Goal: Task Accomplishment & Management: Complete application form

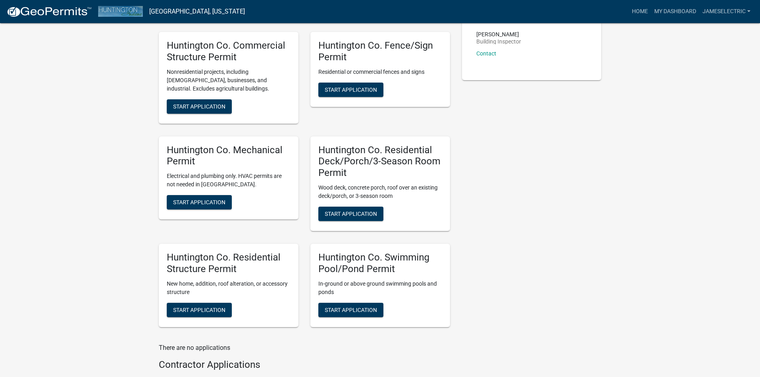
scroll to position [200, 0]
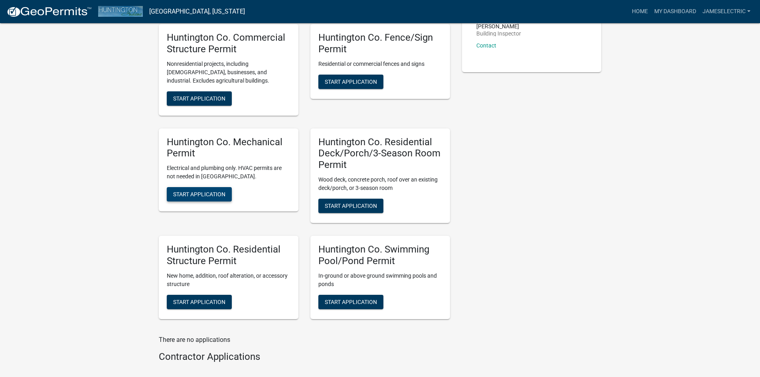
click at [223, 196] on span "Start Application" at bounding box center [199, 194] width 52 height 6
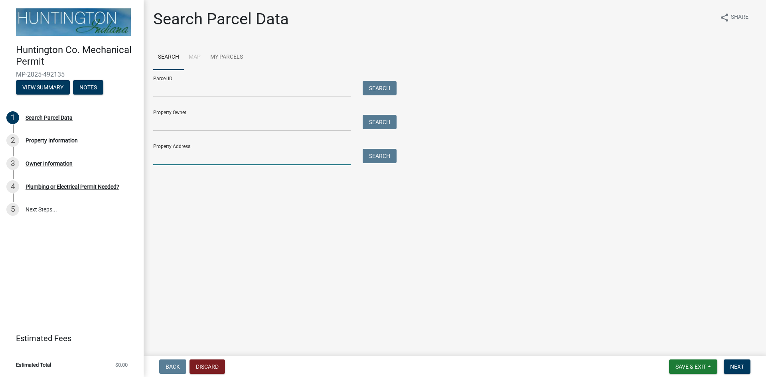
click at [193, 164] on input "Property Address:" at bounding box center [252, 157] width 198 height 16
type input "4609 N 900 W"
click at [379, 157] on button "Search" at bounding box center [380, 156] width 34 height 14
click at [267, 156] on input "4609 N 900 W" at bounding box center [252, 157] width 198 height 16
click at [373, 156] on button "Search" at bounding box center [380, 156] width 34 height 14
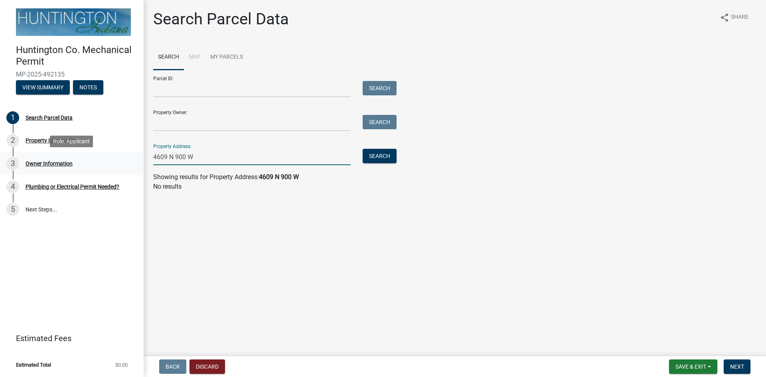
drag, startPoint x: 224, startPoint y: 160, endPoint x: 70, endPoint y: 154, distance: 154.2
click at [70, 154] on div "Huntington Co. Mechanical Permit MP-2025-492135 View Summary Notes 1 Search Par…" at bounding box center [383, 188] width 766 height 377
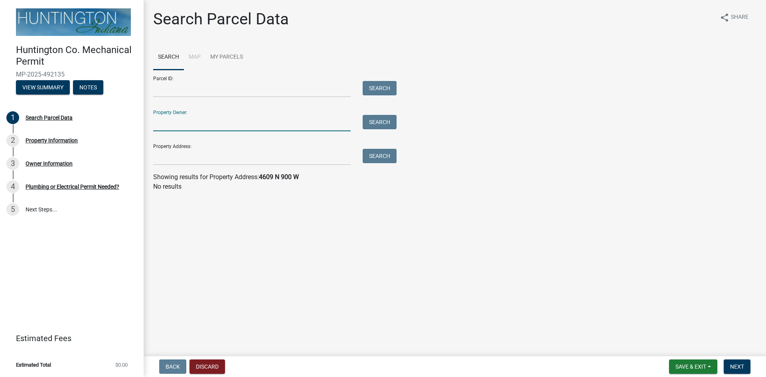
click at [168, 117] on input "Property Owner:" at bounding box center [252, 123] width 198 height 16
click at [397, 125] on button "Search" at bounding box center [380, 122] width 34 height 14
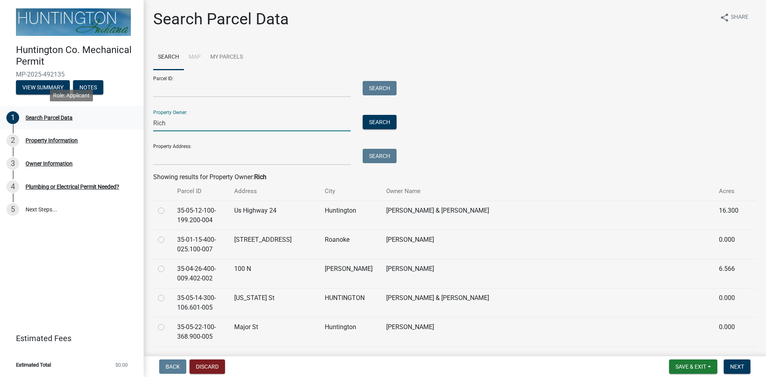
drag, startPoint x: 191, startPoint y: 128, endPoint x: 95, endPoint y: 125, distance: 95.9
click at [95, 125] on div "Huntington Co. Mechanical Permit MP-2025-492135 View Summary Notes 1 Search Par…" at bounding box center [383, 188] width 766 height 377
type input "LG Building"
click at [380, 119] on button "Search" at bounding box center [380, 122] width 34 height 14
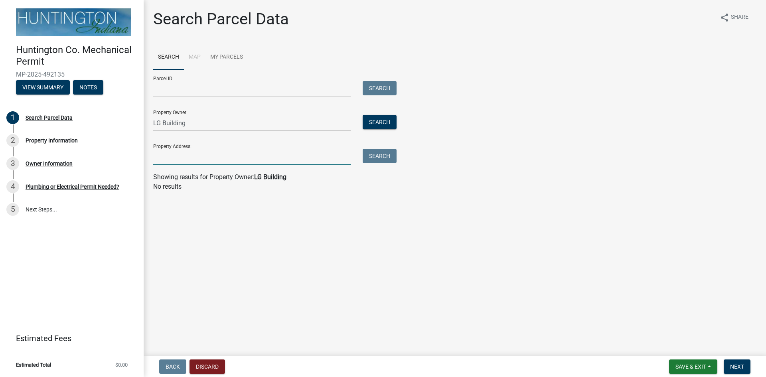
click at [309, 163] on input "Property Address:" at bounding box center [252, 157] width 198 height 16
type input "4609 N 900 W"
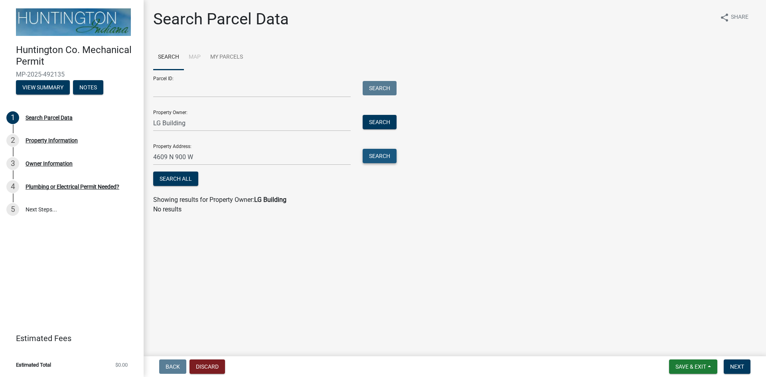
click at [373, 158] on button "Search" at bounding box center [380, 156] width 34 height 14
click at [181, 186] on div "Search All" at bounding box center [273, 180] width 240 height 16
click at [181, 182] on button "Search All" at bounding box center [175, 179] width 45 height 14
click at [228, 133] on form "Parcel ID: Search Property Owner: LG Building Search Property Address: [STREET_…" at bounding box center [273, 129] width 240 height 118
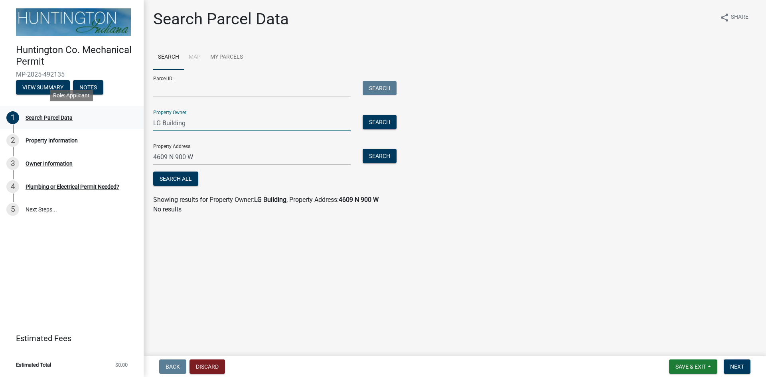
drag, startPoint x: 198, startPoint y: 127, endPoint x: 62, endPoint y: 114, distance: 136.0
click at [62, 114] on div "Huntington Co. Mechanical Permit MP-2025-492135 View Summary Notes 1 Search Par…" at bounding box center [383, 188] width 766 height 377
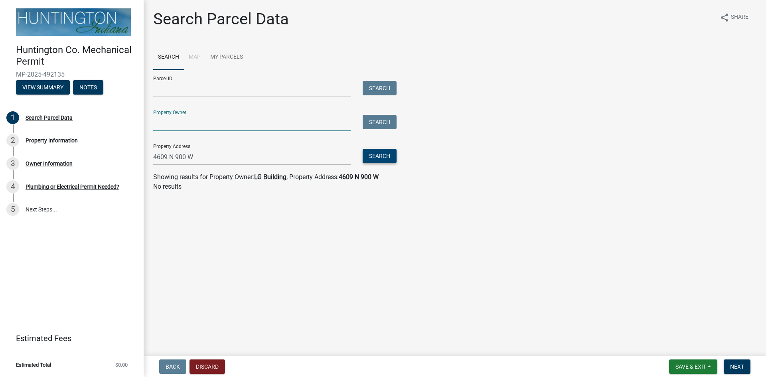
click at [388, 154] on button "Search" at bounding box center [380, 156] width 34 height 14
click at [338, 275] on main "Search Parcel Data share Share Search Map My Parcels Parcel ID: Search Property…" at bounding box center [455, 176] width 623 height 353
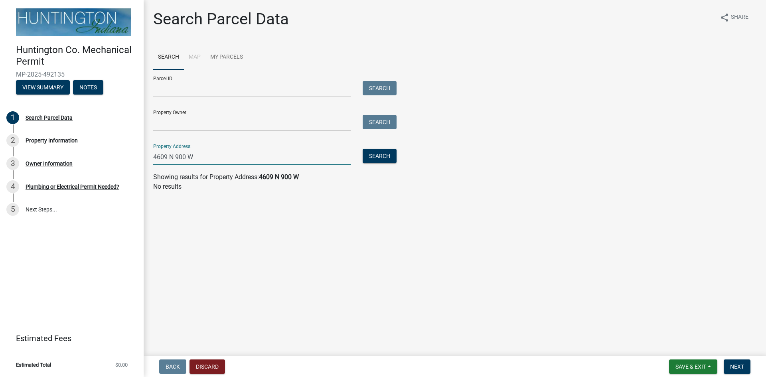
click at [165, 158] on input "4609 N 900 W" at bounding box center [252, 157] width 198 height 16
click at [166, 157] on input "4609 N 900 W" at bounding box center [252, 157] width 198 height 16
click at [388, 160] on button "Search" at bounding box center [380, 156] width 34 height 14
click at [211, 154] on input "4608 N 900 W" at bounding box center [252, 157] width 198 height 16
click at [304, 231] on main "Search Parcel Data share Share Search Map My Parcels Parcel ID: Search Property…" at bounding box center [455, 176] width 623 height 353
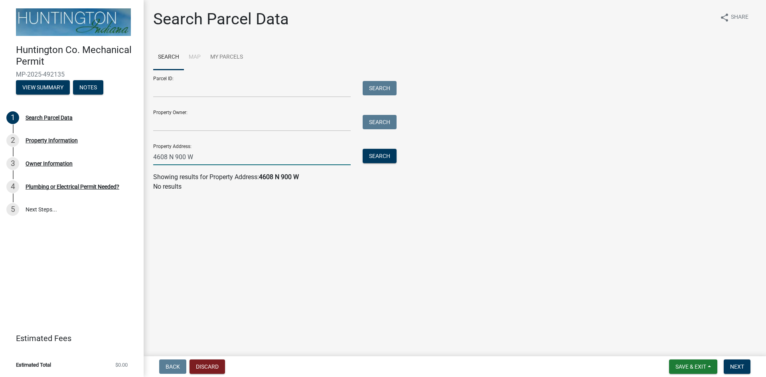
click at [206, 159] on input "4608 N 900 W" at bounding box center [252, 157] width 198 height 16
drag, startPoint x: 206, startPoint y: 159, endPoint x: 0, endPoint y: 141, distance: 206.3
click at [0, 141] on div "Huntington Co. Mechanical Permit MP-2025-492135 View Summary Notes 1 Search Par…" at bounding box center [383, 188] width 766 height 377
type input "4608 N 900 W"
click at [379, 162] on button "Search" at bounding box center [380, 156] width 34 height 14
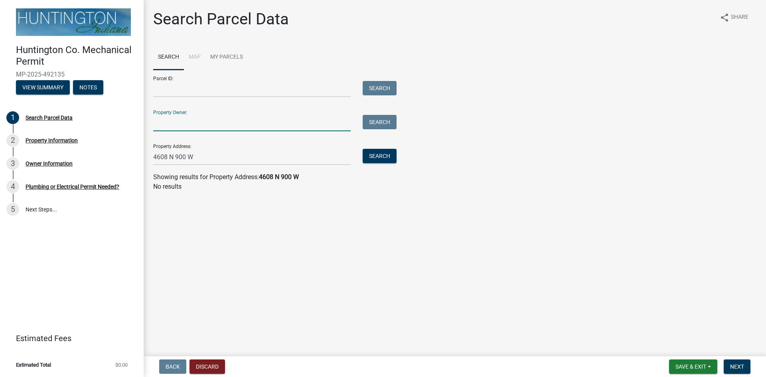
click at [253, 117] on input "Property Owner:" at bounding box center [252, 123] width 198 height 16
click at [227, 53] on link "My Parcels" at bounding box center [227, 58] width 42 height 26
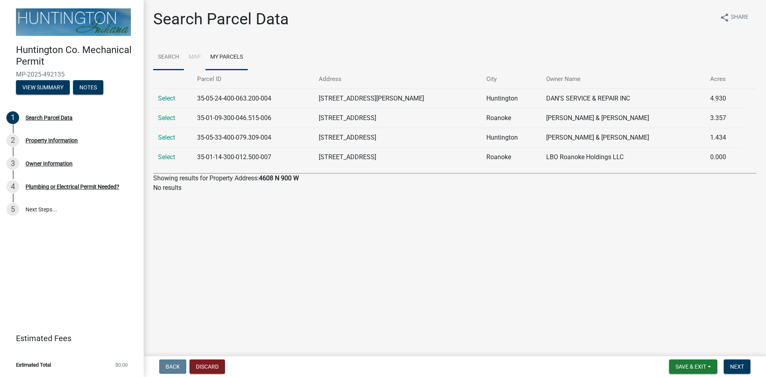
click at [158, 67] on link "Search" at bounding box center [168, 58] width 31 height 26
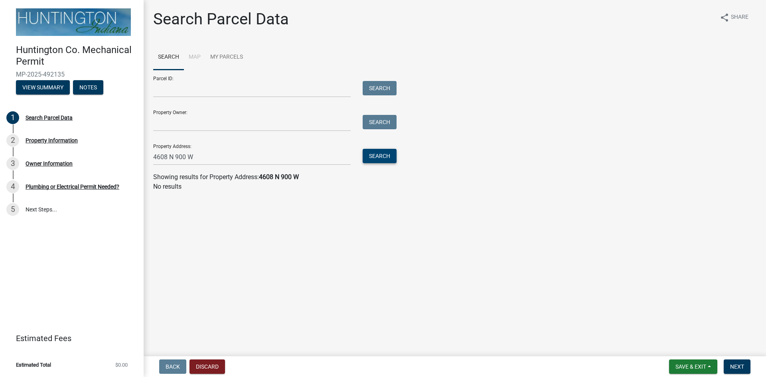
click at [376, 160] on button "Search" at bounding box center [380, 156] width 34 height 14
click at [196, 96] on input "Parcel ID:" at bounding box center [252, 89] width 198 height 16
drag, startPoint x: 234, startPoint y: 166, endPoint x: 234, endPoint y: 159, distance: 6.4
click at [234, 159] on wm-search-parcel-data-activity-input "Search Map My Parcels Parcel ID: Search Property Owner: Search Property Address…" at bounding box center [455, 118] width 604 height 147
click at [234, 159] on input "4608 N 900 W" at bounding box center [252, 157] width 198 height 16
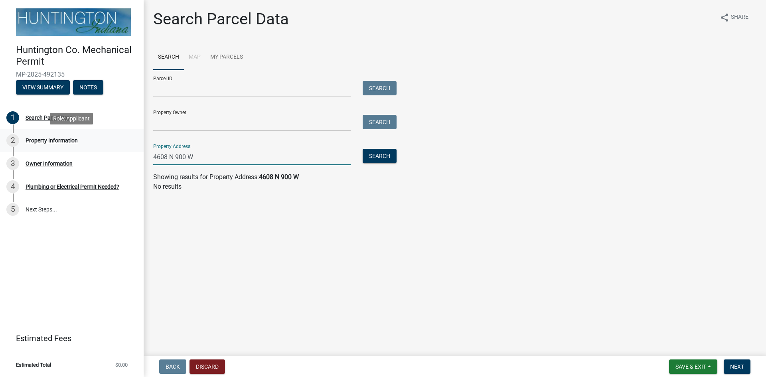
drag, startPoint x: 234, startPoint y: 158, endPoint x: 95, endPoint y: 134, distance: 140.9
click at [95, 134] on div "Huntington Co. Mechanical Permit MP-2025-492135 View Summary Notes 1 Search Par…" at bounding box center [383, 188] width 766 height 377
click at [195, 122] on input "Property Owner:" at bounding box center [252, 123] width 198 height 16
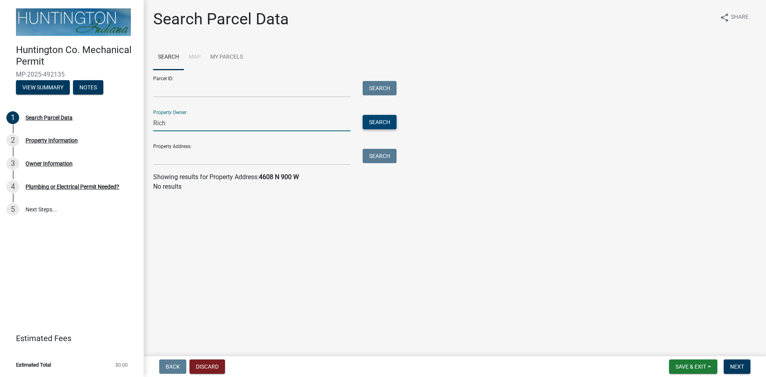
type input "Rich"
click at [378, 123] on button "Search" at bounding box center [380, 122] width 34 height 14
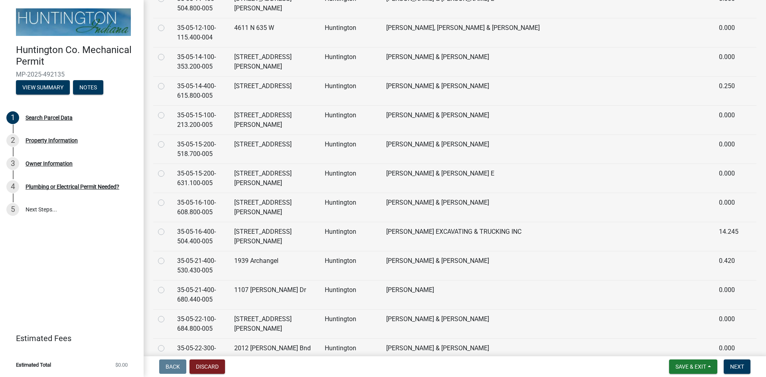
scroll to position [3465, 0]
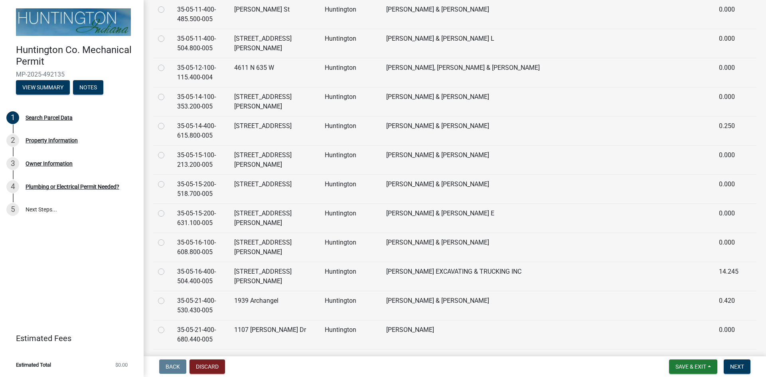
click at [168, 325] on label at bounding box center [168, 325] width 0 height 0
click at [168, 325] on input "radio" at bounding box center [170, 327] width 5 height 5
radio input "true"
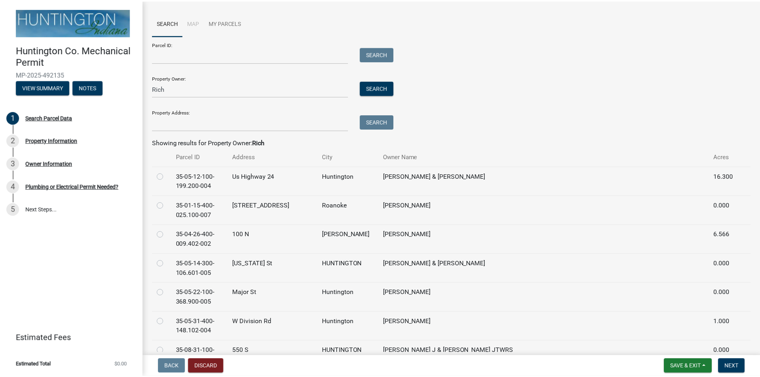
scroll to position [32, 0]
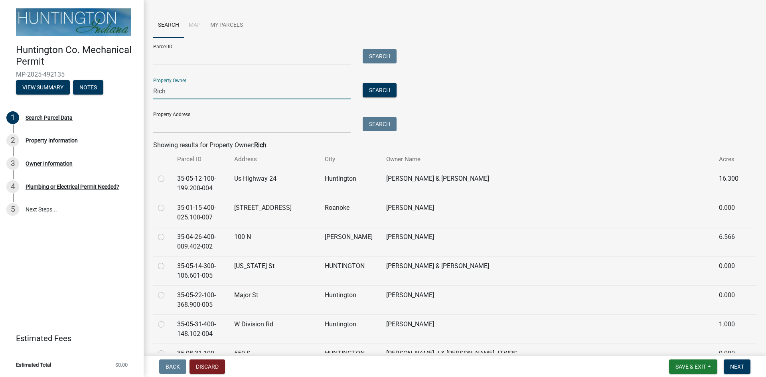
drag, startPoint x: 222, startPoint y: 86, endPoint x: 66, endPoint y: 70, distance: 156.9
click at [66, 70] on div "Huntington Co. Mechanical Permit MP-2025-492135 View Summary Notes 1 Search Par…" at bounding box center [383, 188] width 766 height 377
click at [213, 362] on button "Discard" at bounding box center [208, 367] width 36 height 14
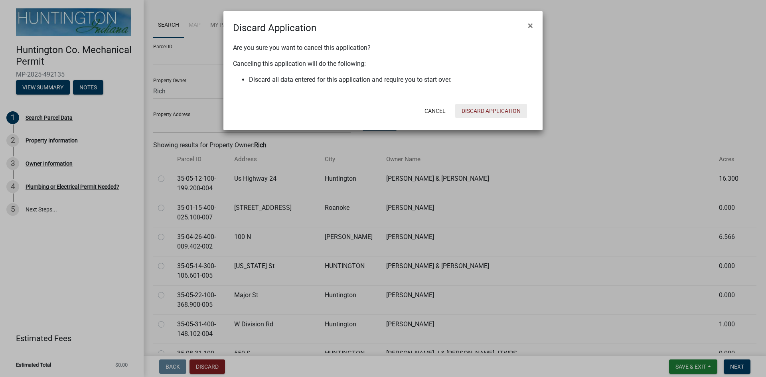
click at [506, 110] on button "Discard Application" at bounding box center [491, 111] width 72 height 14
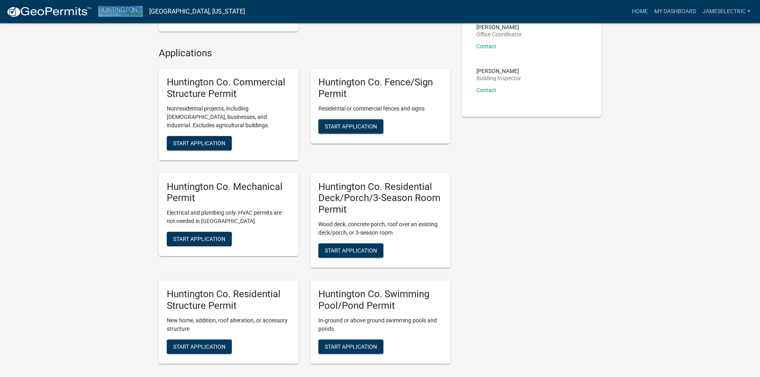
scroll to position [200, 0]
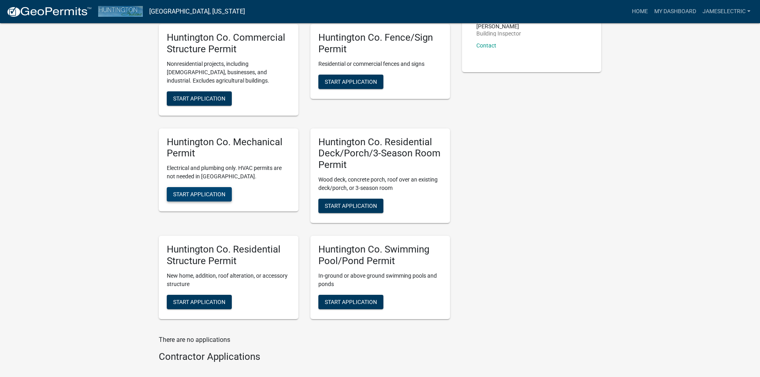
click at [212, 198] on button "Start Application" at bounding box center [199, 194] width 65 height 14
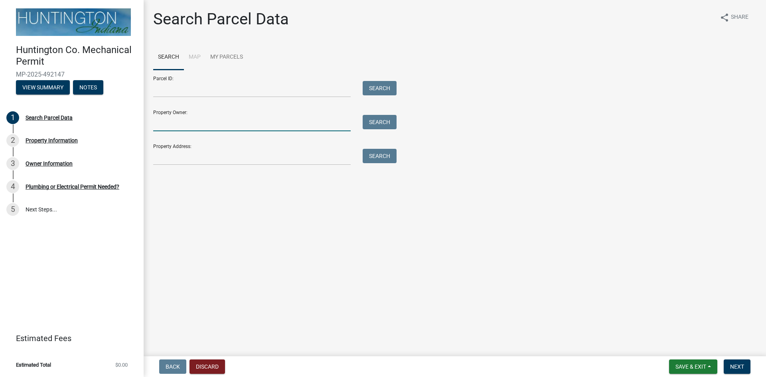
click at [297, 123] on input "Property Owner:" at bounding box center [252, 123] width 198 height 16
type input "4608 N 900 W"
click at [390, 130] on div "Search" at bounding box center [378, 123] width 42 height 16
click at [389, 123] on button "Search" at bounding box center [380, 122] width 34 height 14
click at [204, 127] on input "4608 N 900 W" at bounding box center [252, 123] width 198 height 16
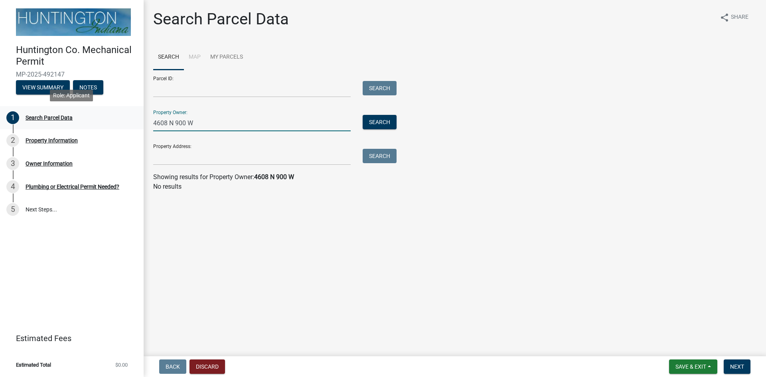
drag, startPoint x: 204, startPoint y: 123, endPoint x: 108, endPoint y: 114, distance: 96.2
click at [108, 114] on div "Huntington Co. Mechanical Permit MP-2025-492147 View Summary Notes 1 Search Par…" at bounding box center [383, 188] width 766 height 377
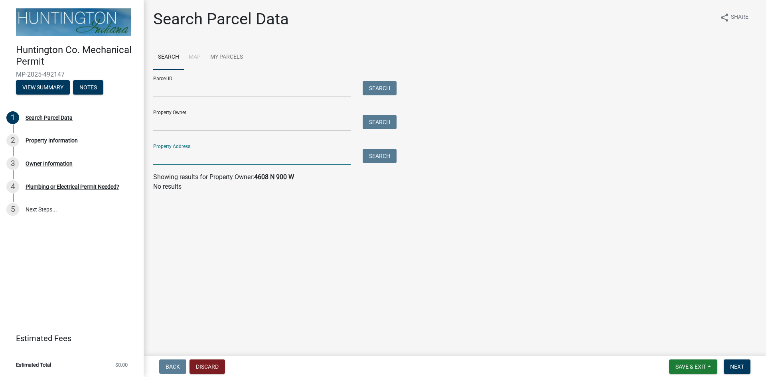
click at [234, 161] on input "Property Address:" at bounding box center [252, 157] width 198 height 16
click at [378, 155] on button "Search" at bounding box center [380, 156] width 34 height 14
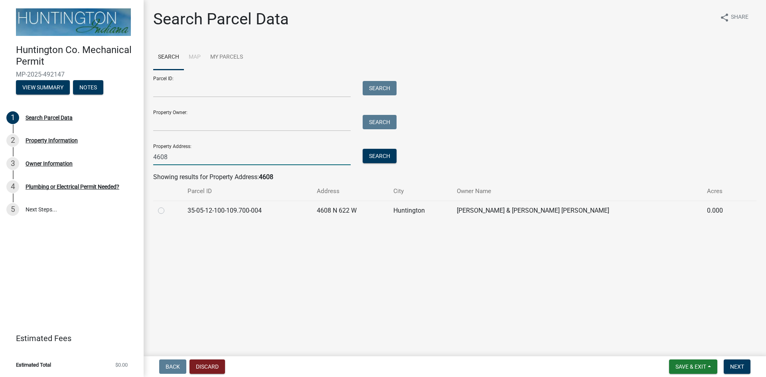
click at [224, 158] on input "4608" at bounding box center [252, 157] width 198 height 16
click at [377, 162] on button "Search" at bounding box center [380, 156] width 34 height 14
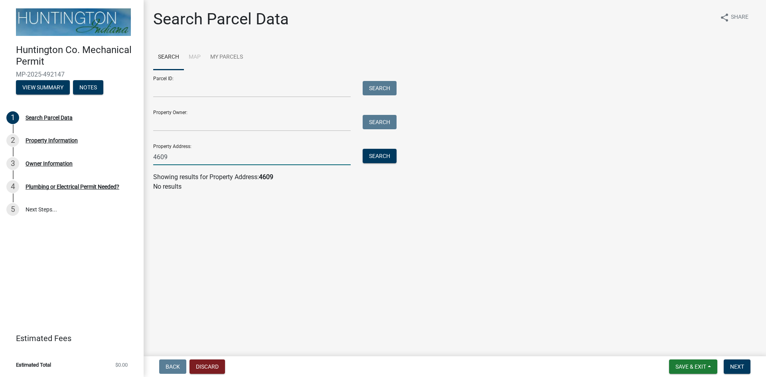
click at [268, 158] on input "4609" at bounding box center [252, 157] width 198 height 16
click at [380, 162] on button "Search" at bounding box center [380, 156] width 34 height 14
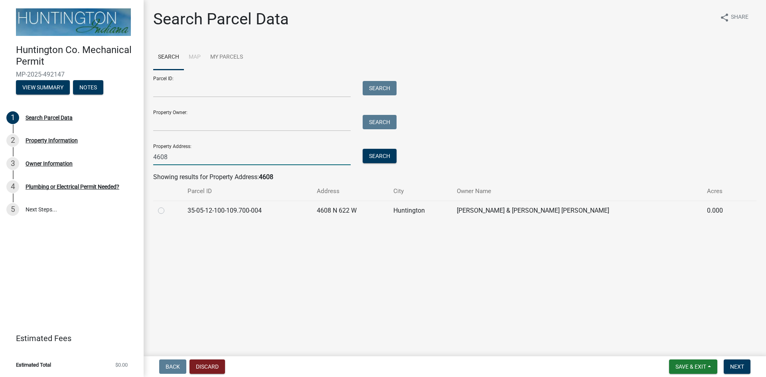
click at [185, 159] on input "4608" at bounding box center [252, 157] width 198 height 16
type input "4608 N"
click at [382, 156] on button "Search" at bounding box center [380, 156] width 34 height 14
click at [212, 151] on input "4608 N" at bounding box center [252, 157] width 198 height 16
drag, startPoint x: 189, startPoint y: 158, endPoint x: 119, endPoint y: 153, distance: 70.1
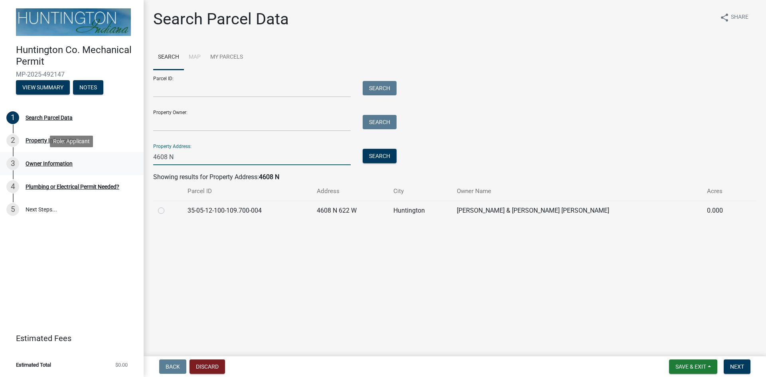
click at [119, 153] on div "Huntington Co. Mechanical Permit MP-2025-492147 View Summary Notes 1 Search Par…" at bounding box center [383, 188] width 766 height 377
click at [191, 119] on input "Property Owner:" at bounding box center [252, 123] width 198 height 16
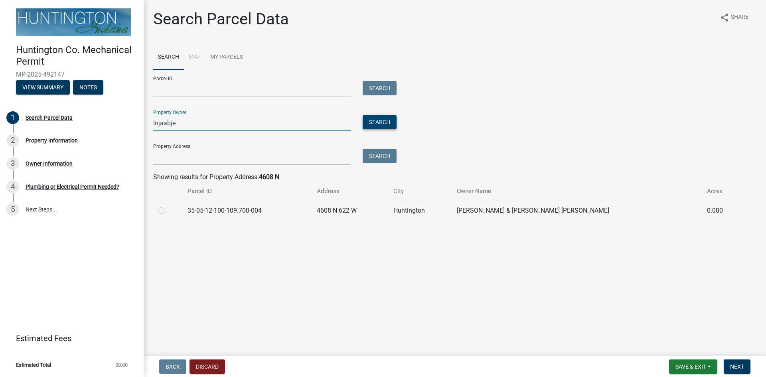
type input "Injaabje"
click at [380, 119] on button "Search" at bounding box center [380, 122] width 34 height 14
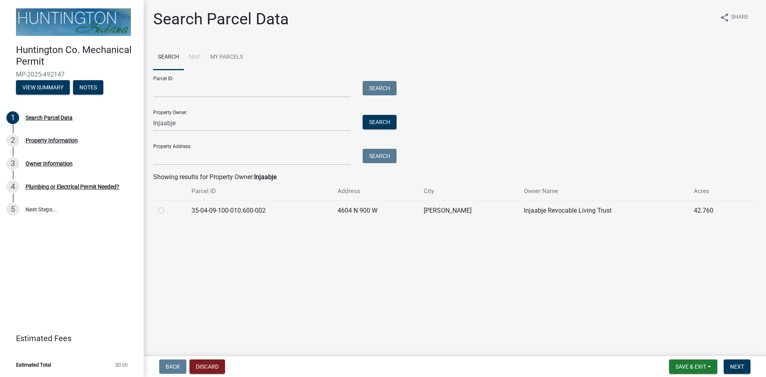
click at [168, 206] on label at bounding box center [168, 206] width 0 height 0
click at [168, 210] on input "radio" at bounding box center [170, 208] width 5 height 5
radio input "true"
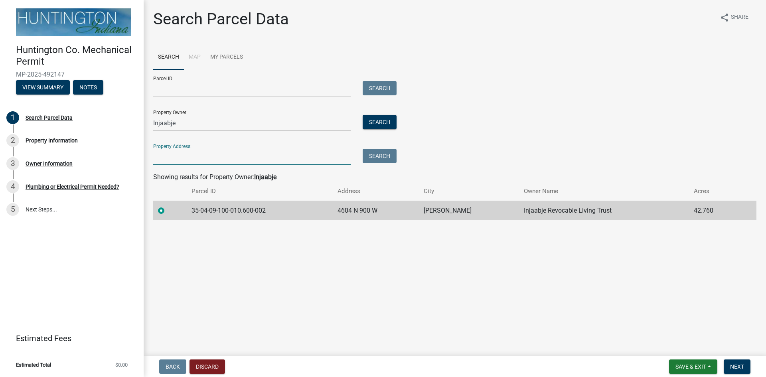
click at [308, 157] on input "Property Address:" at bounding box center [252, 157] width 198 height 16
click at [396, 266] on main "Search Parcel Data share Share Search Map My Parcels Parcel ID: Search Property…" at bounding box center [455, 176] width 623 height 353
click at [200, 368] on button "Discard" at bounding box center [208, 367] width 36 height 14
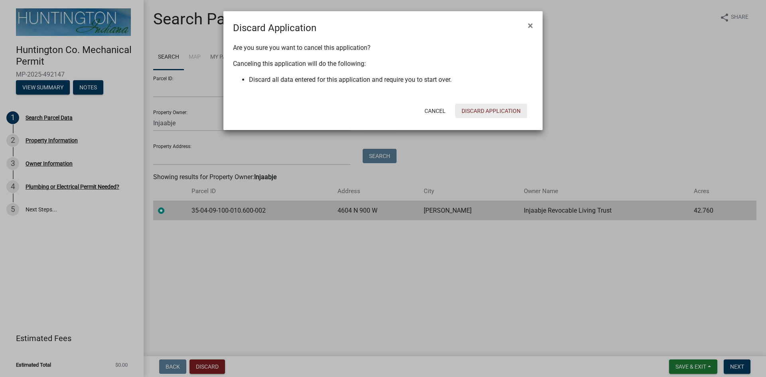
click at [483, 110] on button "Discard Application" at bounding box center [491, 111] width 72 height 14
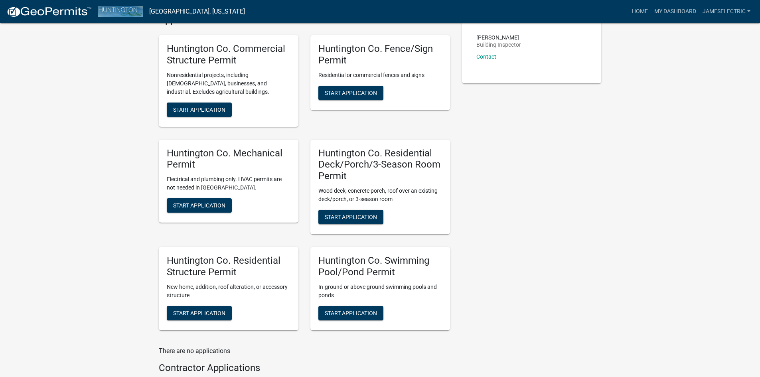
scroll to position [200, 0]
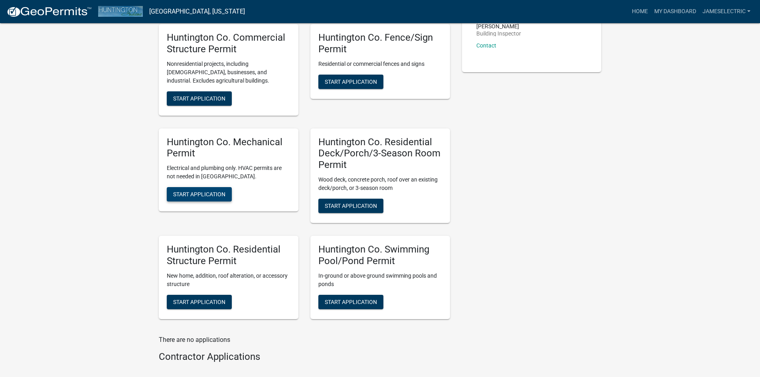
click at [220, 192] on span "Start Application" at bounding box center [199, 194] width 52 height 6
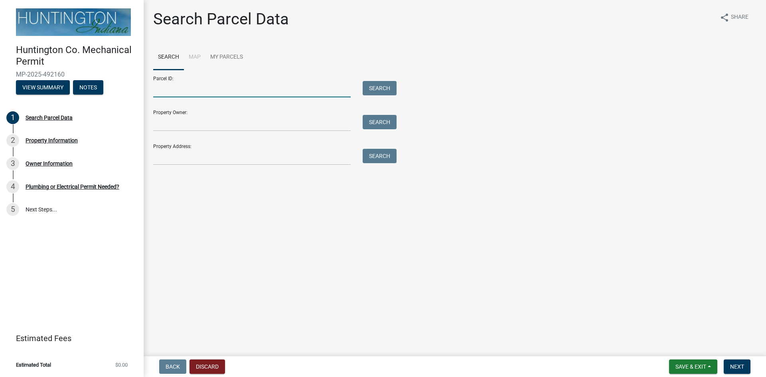
click at [255, 88] on input "Parcel ID:" at bounding box center [252, 89] width 198 height 16
type input "35-04-09-100-101.607-002"
click at [390, 87] on button "Search" at bounding box center [380, 88] width 34 height 14
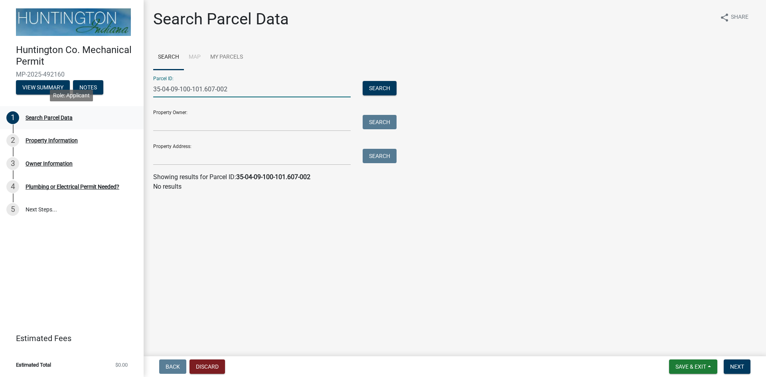
drag, startPoint x: 250, startPoint y: 89, endPoint x: 138, endPoint y: 112, distance: 114.2
click at [138, 112] on div "Huntington Co. Mechanical Permit MP-2025-492160 View Summary Notes 1 Search Par…" at bounding box center [383, 188] width 766 height 377
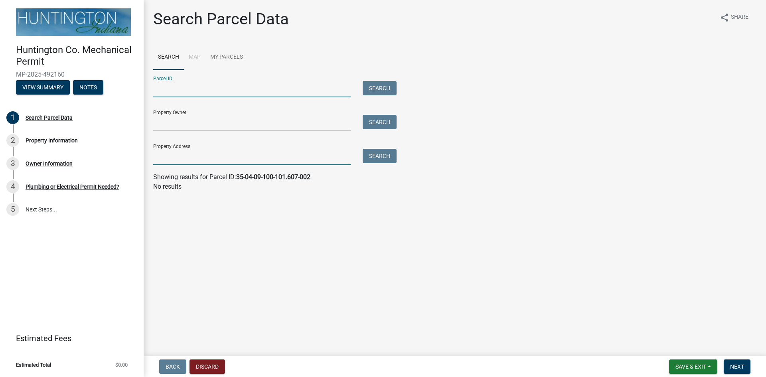
click at [234, 156] on input "Property Address:" at bounding box center [252, 157] width 198 height 16
click at [612, 330] on main "Search Parcel Data share Share Search Map My Parcels Parcel ID: Search Property…" at bounding box center [455, 176] width 623 height 353
click at [278, 161] on input "Property Address:" at bounding box center [252, 157] width 198 height 16
type input "4604"
click at [383, 149] on button "Search" at bounding box center [380, 156] width 34 height 14
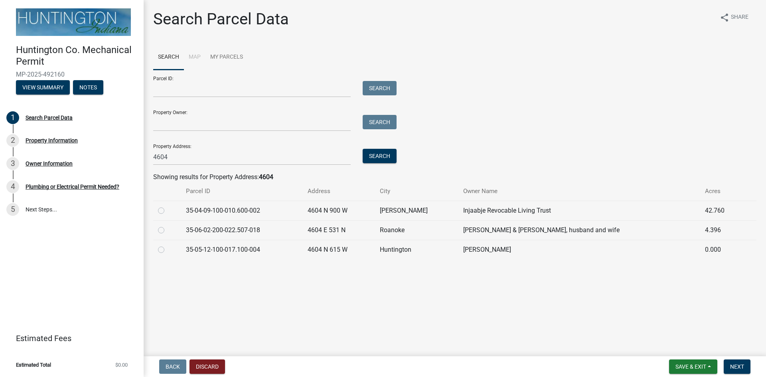
click at [166, 212] on div at bounding box center [167, 211] width 18 height 10
click at [168, 206] on label at bounding box center [168, 206] width 0 height 0
click at [168, 211] on input "radio" at bounding box center [170, 208] width 5 height 5
radio input "true"
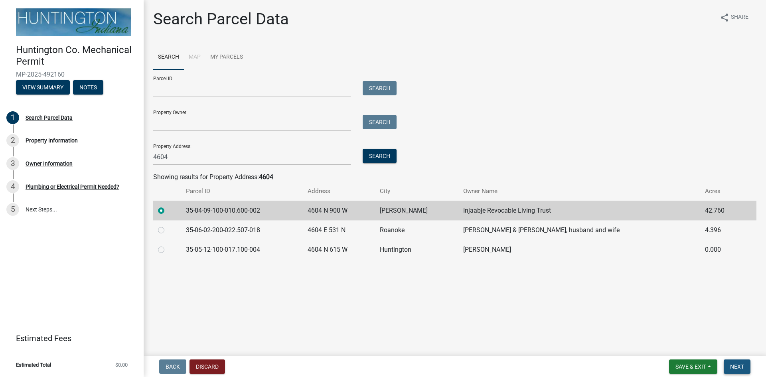
click at [743, 362] on button "Next" at bounding box center [737, 367] width 27 height 14
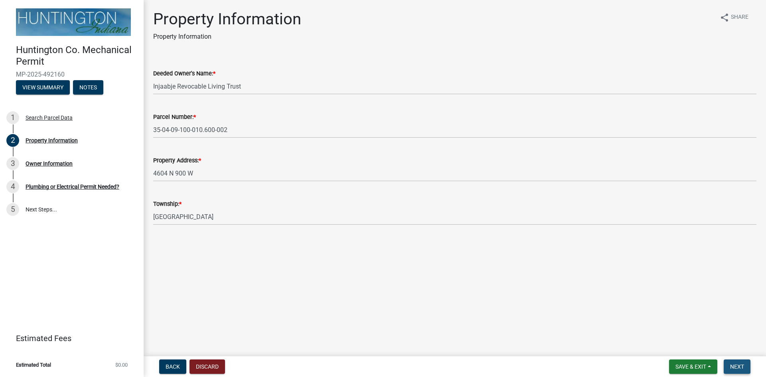
click at [741, 368] on span "Next" at bounding box center [738, 367] width 14 height 6
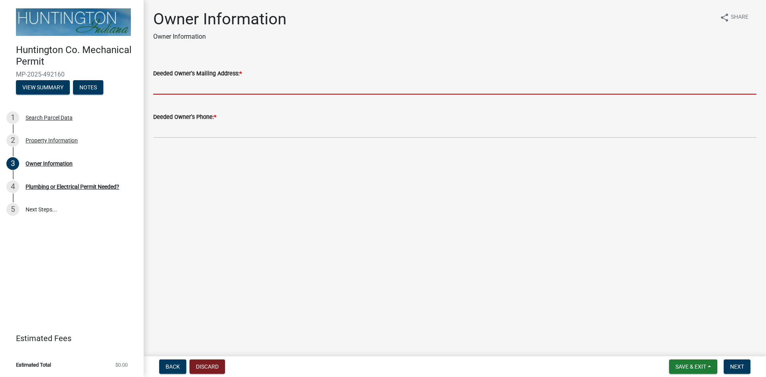
click at [267, 91] on input "Deeded Owner's Mailing Address: *" at bounding box center [455, 86] width 604 height 16
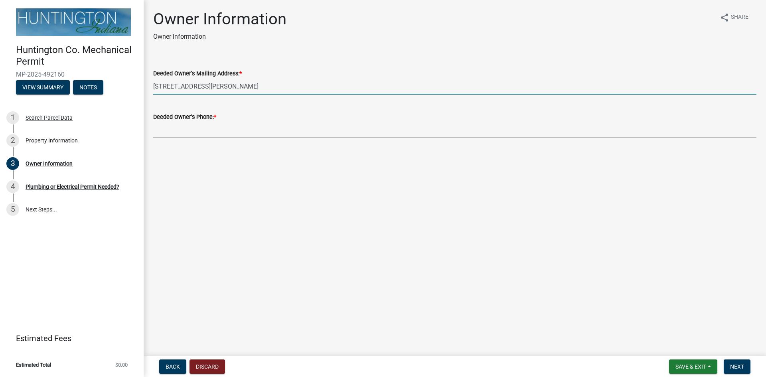
type input "[STREET_ADDRESS][PERSON_NAME]"
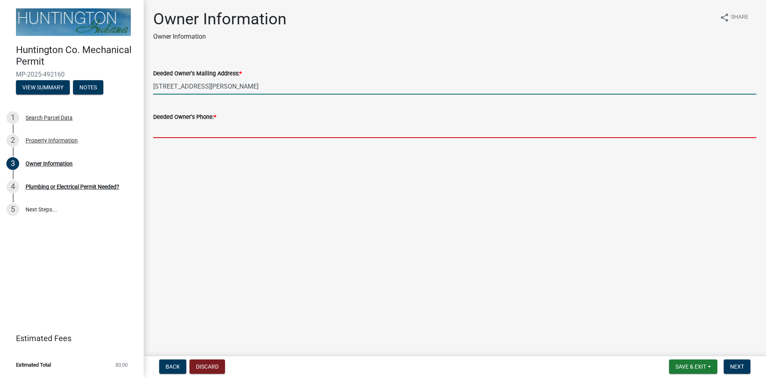
click at [228, 124] on input "Deeded Owner's Phone: *" at bounding box center [455, 130] width 604 height 16
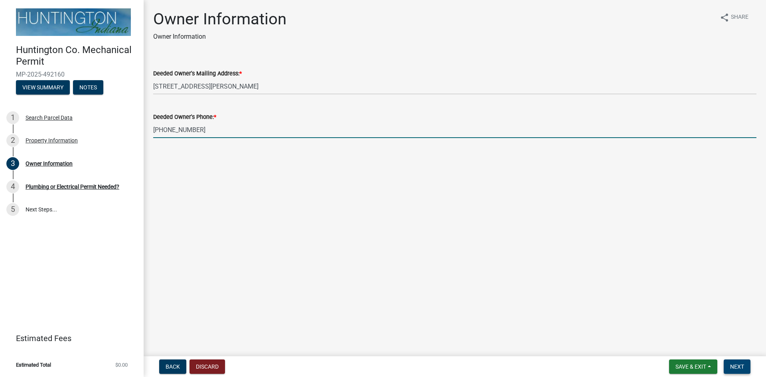
type input "[PHONE_NUMBER]"
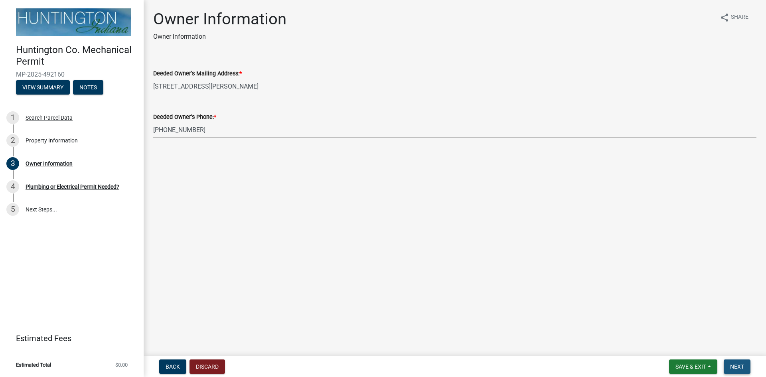
click at [730, 362] on button "Next" at bounding box center [737, 367] width 27 height 14
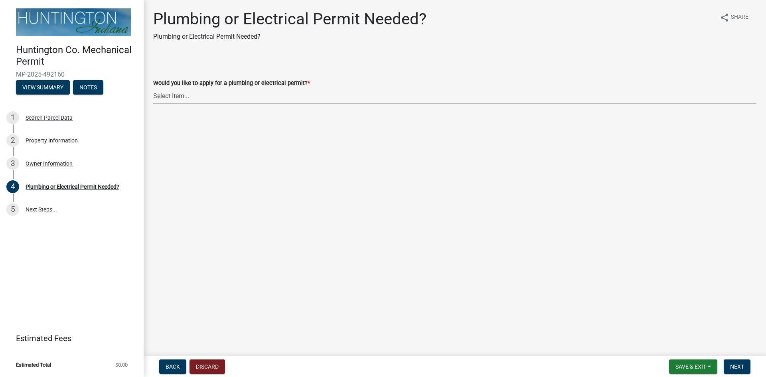
click at [224, 99] on select "Select Item... plumbing electrical" at bounding box center [455, 96] width 604 height 16
click at [153, 88] on select "Select Item... plumbing electrical" at bounding box center [455, 96] width 604 height 16
select select "82bdcc69-8734-43af-a4fa-e76f8d275e41"
click at [730, 362] on button "Next" at bounding box center [737, 367] width 27 height 14
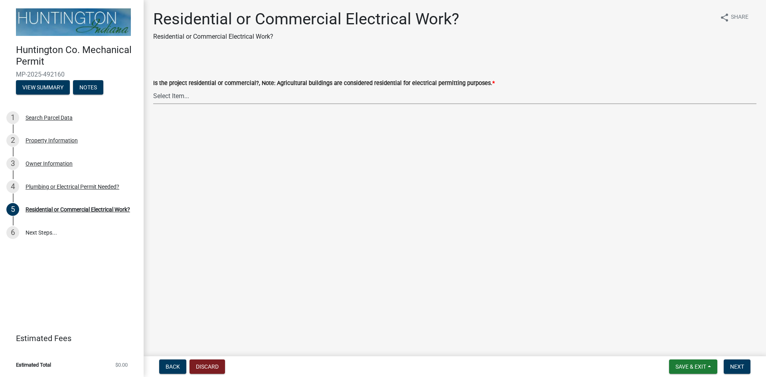
click at [224, 97] on select "Select Item... Residential Commercial" at bounding box center [455, 96] width 604 height 16
click at [153, 88] on select "Select Item... Residential Commercial" at bounding box center [455, 96] width 604 height 16
select select "3db72f89-ebf7-44a2-a43c-36ed77a05272"
click at [739, 363] on button "Next" at bounding box center [737, 367] width 27 height 14
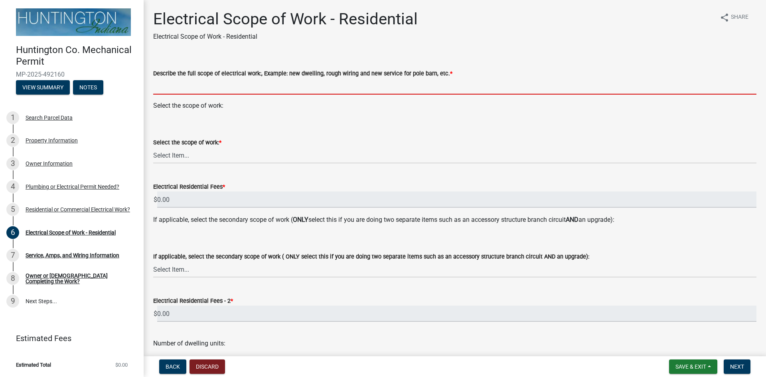
click at [240, 90] on input "Describe the full scope of electrical work:, Example: new dwelling, rough wirin…" at bounding box center [455, 86] width 604 height 16
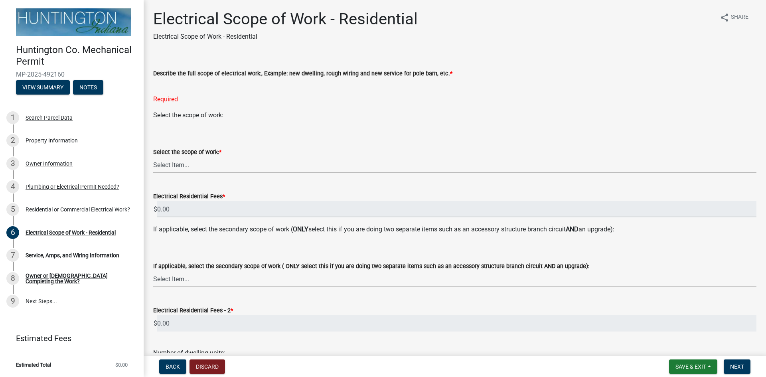
click at [224, 145] on form "Select the scope of work: * Select Item... New Service (new meter base installa…" at bounding box center [455, 156] width 604 height 36
click at [218, 164] on select "Select Item... New Service (new meter base installation) Upgrade (includes relo…" at bounding box center [455, 165] width 604 height 16
click at [153, 157] on select "Select Item... New Service (new meter base installation) Upgrade (includes relo…" at bounding box center [455, 165] width 604 height 16
select select "dd42b304-1511-40dc-9ec0-60ca8e786daf"
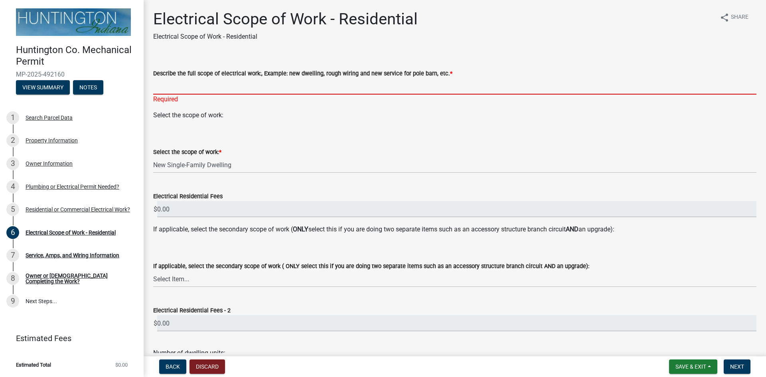
click at [254, 92] on input "Describe the full scope of electrical work:, Example: new dwelling, rough wirin…" at bounding box center [455, 86] width 604 height 16
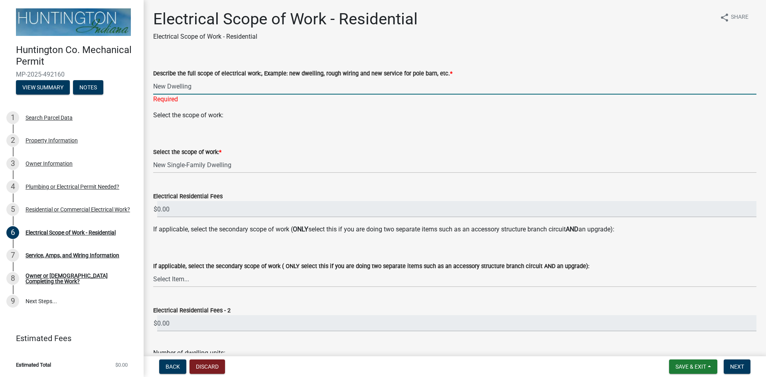
type input "New Dwelling"
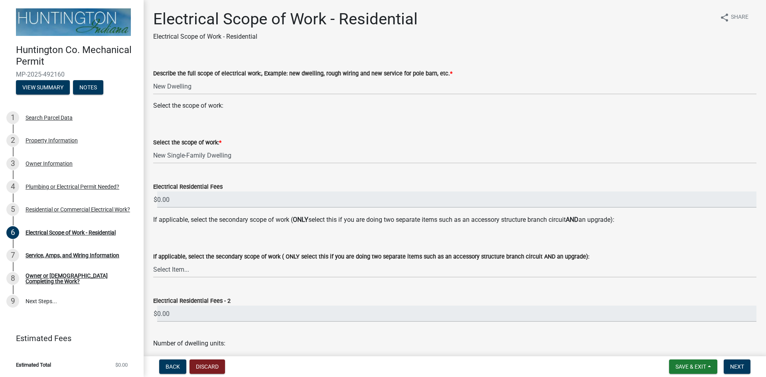
click at [377, 121] on wm-data-entity-input-list "Describe the full scope of electrical work:, Example: new dwelling, rough wirin…" at bounding box center [455, 250] width 604 height 386
click at [211, 197] on input "0.00" at bounding box center [457, 200] width 600 height 16
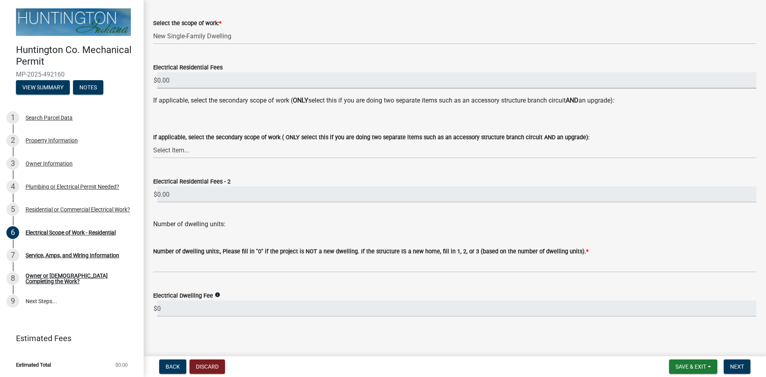
scroll to position [120, 0]
click at [218, 198] on input "0.00" at bounding box center [457, 194] width 600 height 16
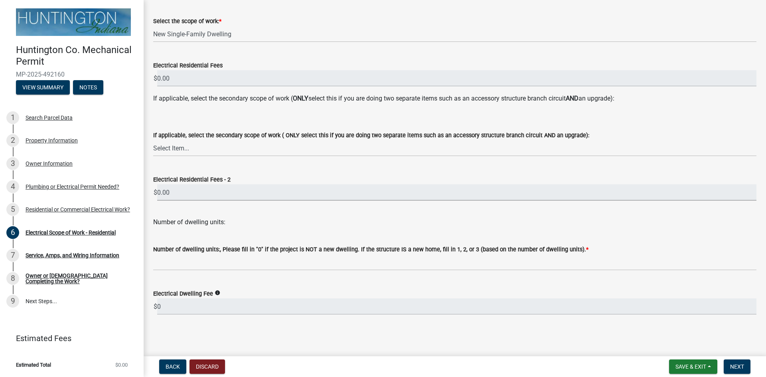
scroll to position [0, 0]
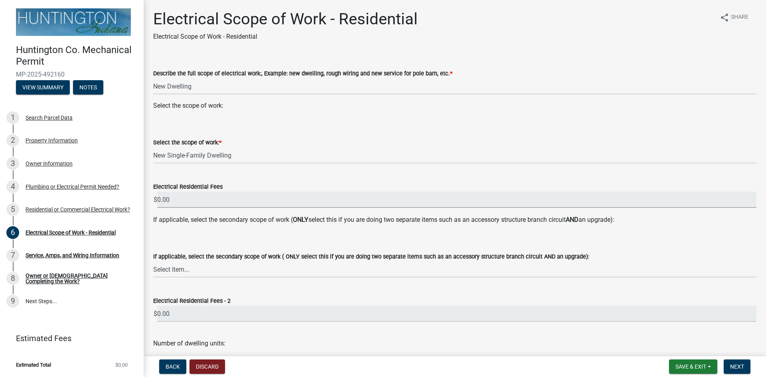
click at [239, 199] on input "0.00" at bounding box center [457, 200] width 600 height 16
click at [265, 270] on select "Select Item... New Service (new meter base installation) Upgrade (includes relo…" at bounding box center [455, 269] width 604 height 16
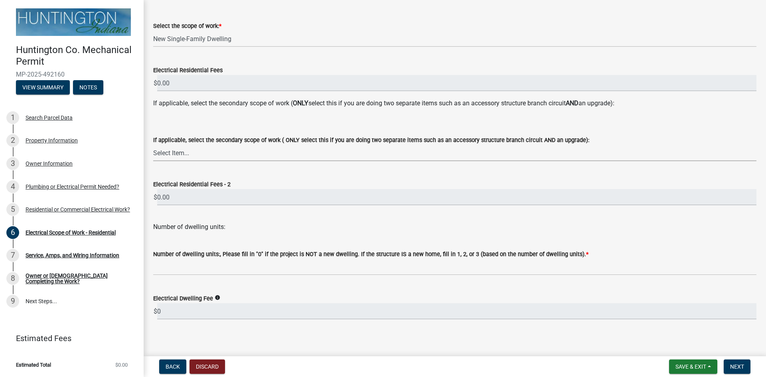
scroll to position [121, 0]
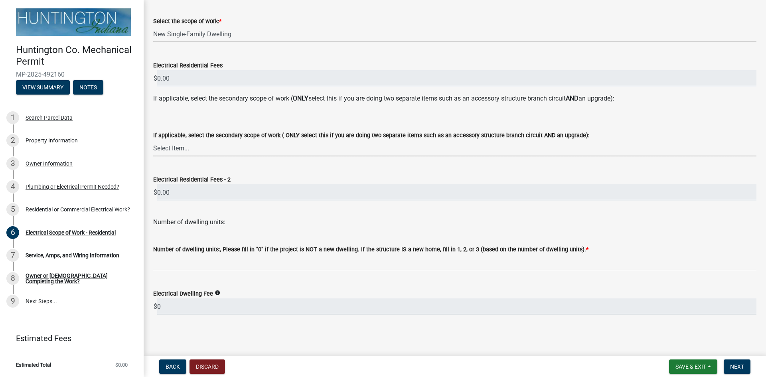
click at [226, 222] on div "Number of dwelling units:" at bounding box center [455, 217] width 604 height 19
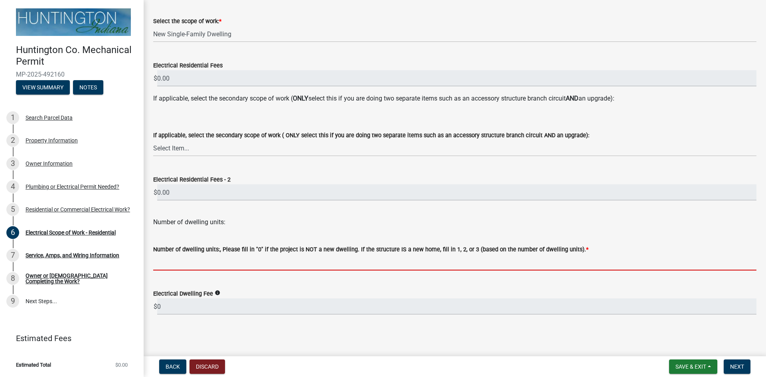
click at [240, 261] on input "text" at bounding box center [455, 262] width 604 height 16
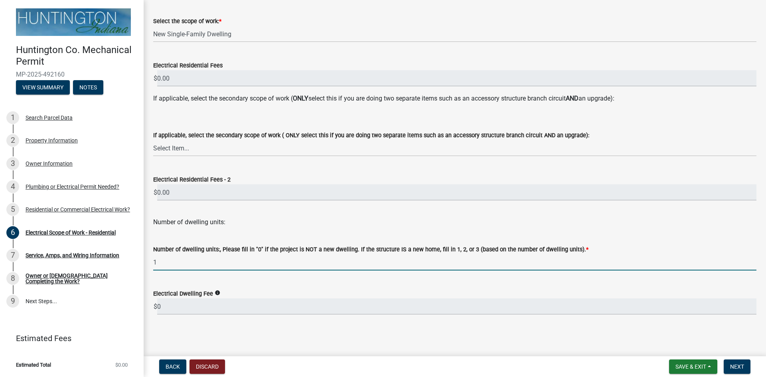
type input "1"
click at [301, 296] on wm-data-entity-input-list "Describe the full scope of electrical work:, Example: new dwelling, rough wirin…" at bounding box center [455, 129] width 604 height 386
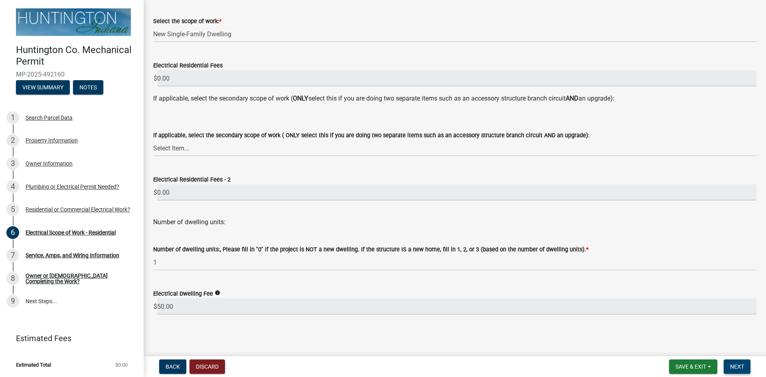
click at [741, 364] on span "Next" at bounding box center [738, 367] width 14 height 6
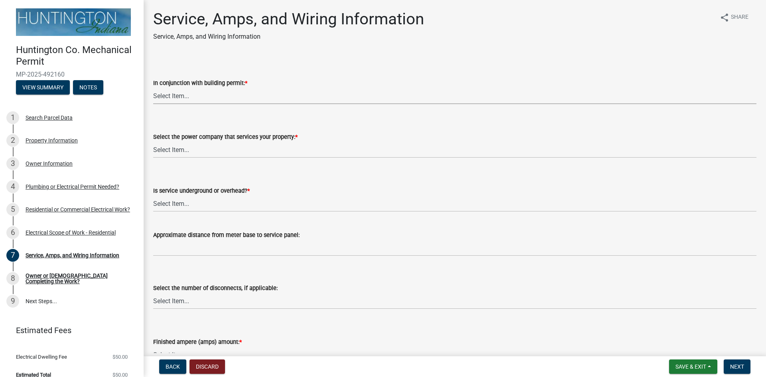
click at [198, 92] on select "Select Item... Yes No" at bounding box center [455, 96] width 604 height 16
click at [153, 88] on select "Select Item... Yes No" at bounding box center [455, 96] width 604 height 16
select select "93f45f8b-0008-4bc3-ad99-7edf3db31922"
click at [241, 145] on select "Select Item... Duke Energy Northeastern REMC Wabash County REMC [PERSON_NAME] U…" at bounding box center [455, 150] width 604 height 16
click at [153, 142] on select "Select Item... Duke Energy Northeastern REMC Wabash County REMC [PERSON_NAME] U…" at bounding box center [455, 150] width 604 height 16
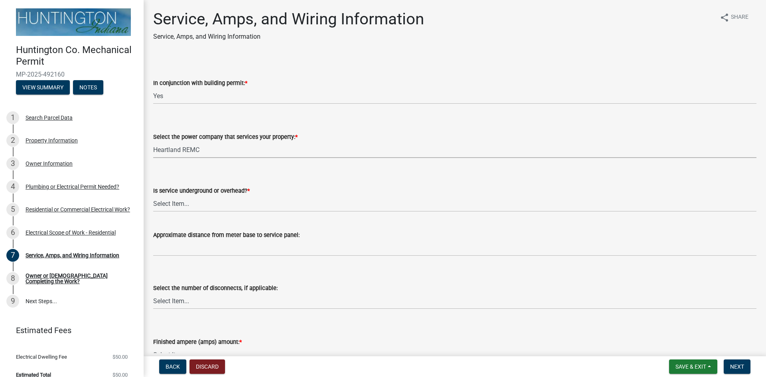
select select "c367502c-c792-4ca6-b28c-e3bf444e9dd0"
click at [210, 208] on select "Select Item... Underground Overhead" at bounding box center [455, 204] width 604 height 16
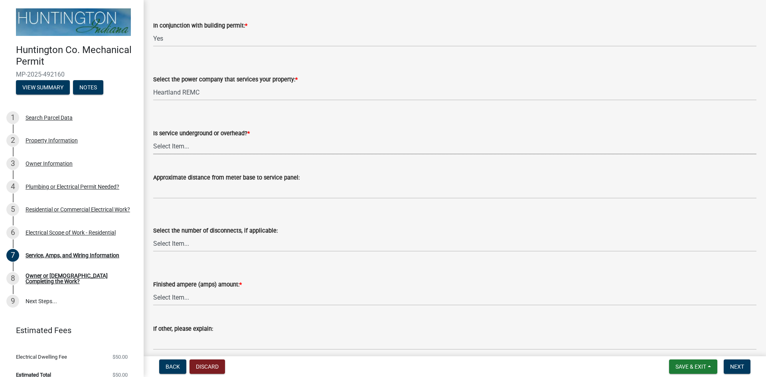
scroll to position [80, 0]
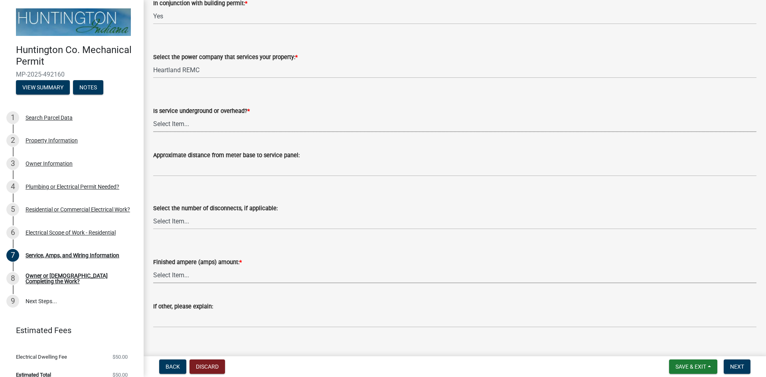
click at [227, 277] on div "Finished ampere (amps) amount: * Select Item... 100 amp 200 amp 400 amp other" at bounding box center [455, 270] width 604 height 26
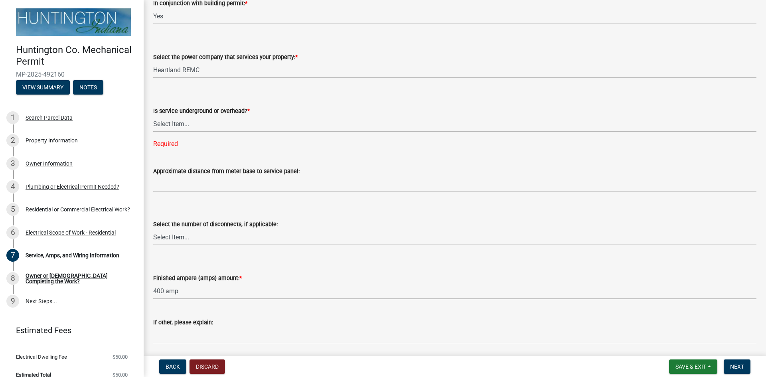
click at [153, 283] on select "Select Item... 100 amp 200 amp 400 amp other" at bounding box center [455, 291] width 604 height 16
select select "52fa69e5-daca-4c9d-b8ea-25949d23d97a"
click at [217, 124] on select "Select Item... Underground Overhead" at bounding box center [455, 124] width 604 height 16
click at [153, 116] on select "Select Item... Underground Overhead" at bounding box center [455, 124] width 604 height 16
select select "ae88532c-6f26-494f-9fbf-7b0ffd7225c9"
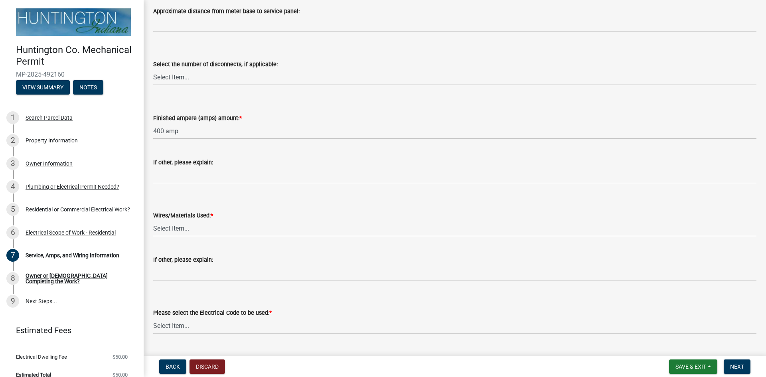
scroll to position [243, 0]
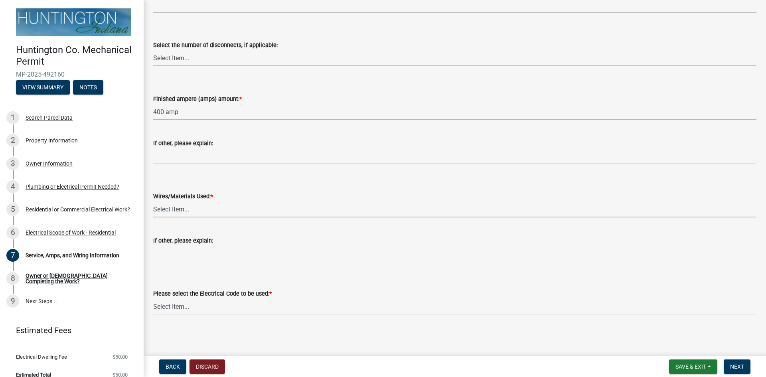
click at [199, 208] on select "Select Item... 2 AWG Aluminum 4 AWG Copper 2-4/0 or 1-1/0 Aluminum 2/0 Copper 2…" at bounding box center [455, 209] width 604 height 16
click at [291, 182] on form "Wires/Materials Used: * Select Item... 2 AWG Aluminum 4 AWG Copper 2-4/0 or 1-1…" at bounding box center [455, 200] width 604 height 36
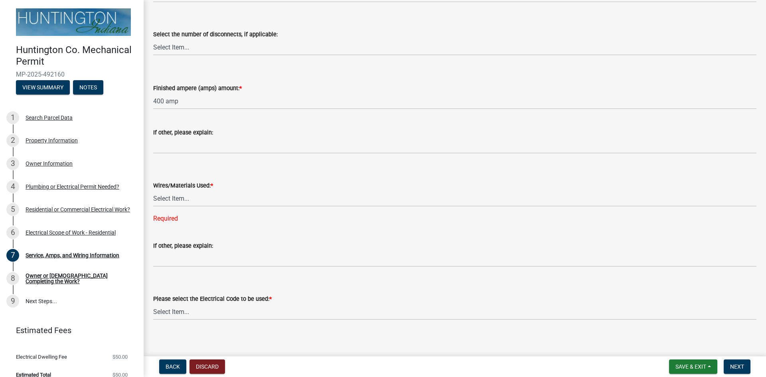
scroll to position [259, 0]
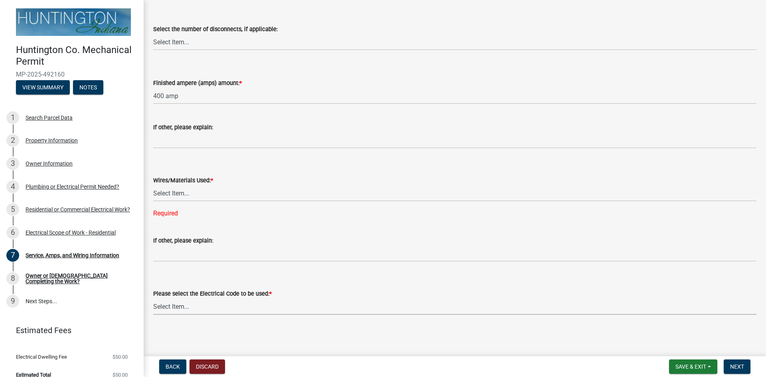
click at [220, 308] on select "Select Item... [US_STATE] Electrical Code One & Two Family Dwelling Code" at bounding box center [455, 307] width 604 height 16
click at [153, 299] on select "Select Item... [US_STATE] Electrical Code One & Two Family Dwelling Code" at bounding box center [455, 307] width 604 height 16
select select "5aeea631-e80a-4ba0-b39f-f5c26114ddfc"
click at [186, 195] on select "Select Item... 2 AWG Aluminum 4 AWG Copper 2-4/0 or 1-1/0 Aluminum 2/0 Copper 2…" at bounding box center [455, 193] width 604 height 16
click at [153, 201] on select "Select Item... 2 AWG Aluminum 4 AWG Copper 2-4/0 or 1-1/0 Aluminum 2/0 Copper 2…" at bounding box center [455, 193] width 604 height 16
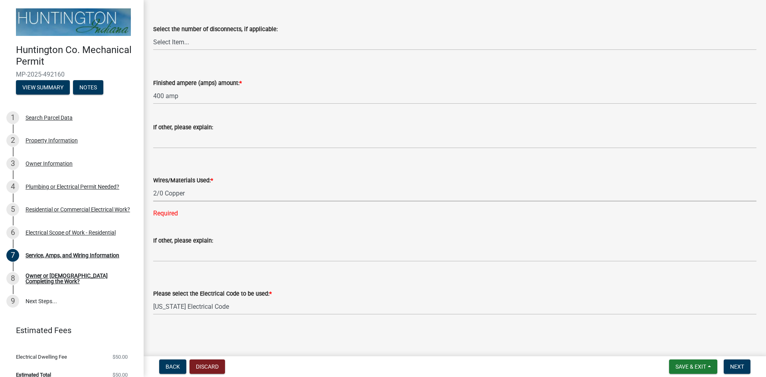
select select "c6a3201f-965c-4876-9a8c-42f1bc9bd610"
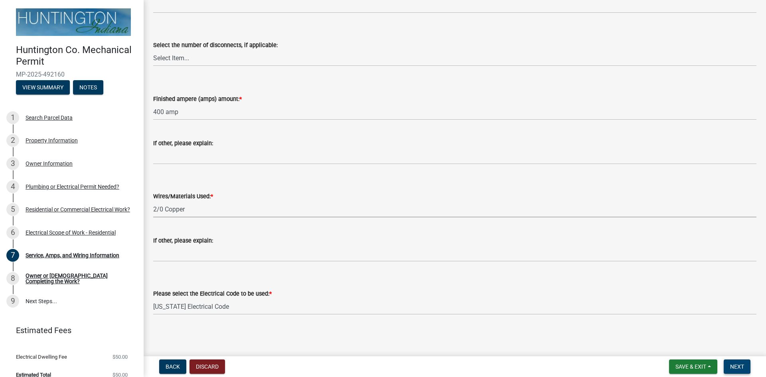
click at [737, 364] on span "Next" at bounding box center [738, 367] width 14 height 6
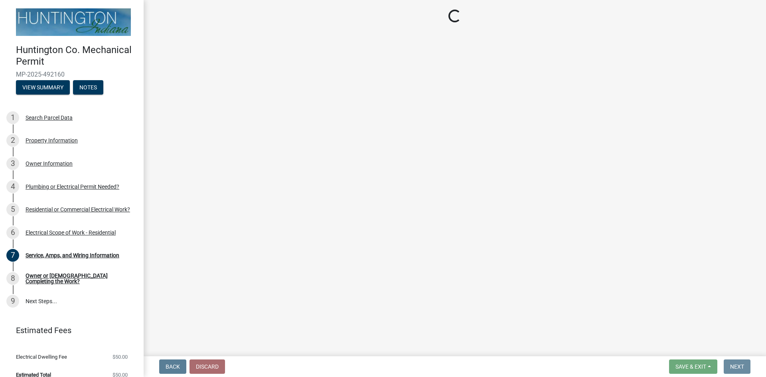
scroll to position [0, 0]
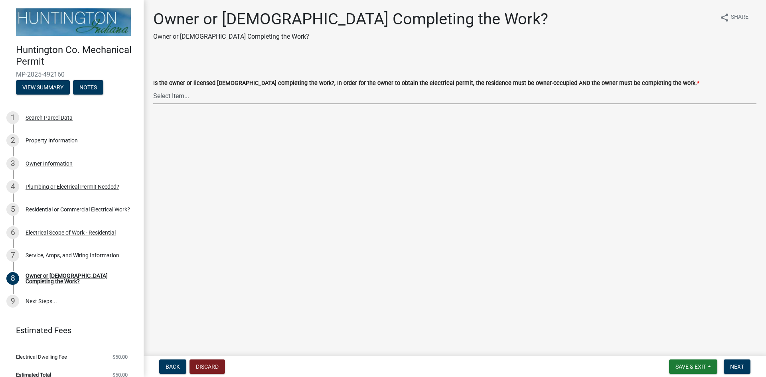
click at [304, 93] on select "Select Item... owner contractor" at bounding box center [455, 96] width 604 height 16
click at [153, 88] on select "Select Item... owner contractor" at bounding box center [455, 96] width 604 height 16
select select "408e0cf4-d53f-4268-b860-e8792218a171"
click at [740, 362] on button "Next" at bounding box center [737, 367] width 27 height 14
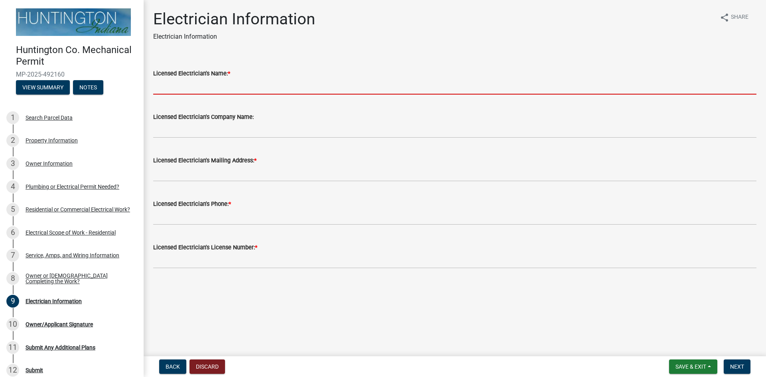
click at [241, 87] on input "Licensed Electrician's Name: *" at bounding box center [455, 86] width 604 height 16
type input "[PERSON_NAME]"
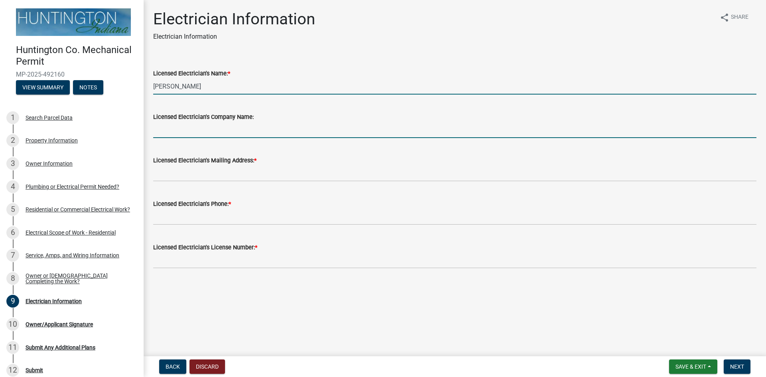
click at [235, 131] on input "Licensed Electrician's Company Name:" at bounding box center [455, 130] width 604 height 16
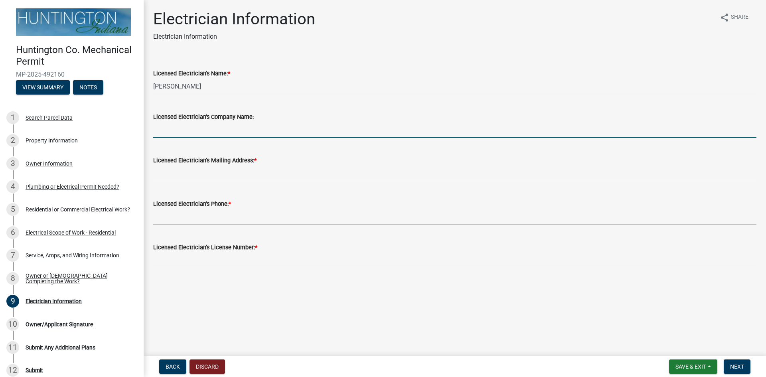
type input "[PERSON_NAME] Electric, Inc."
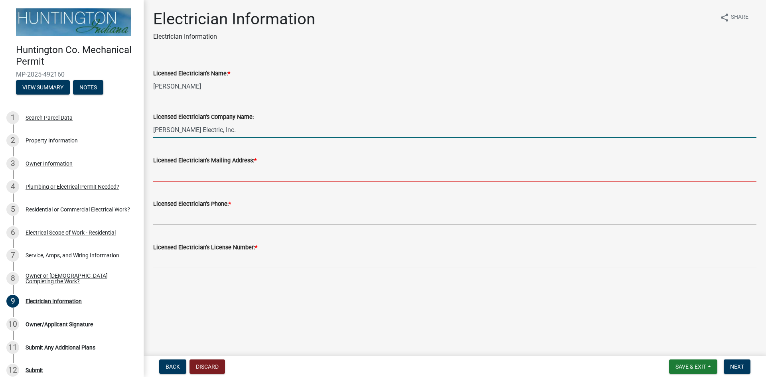
click at [234, 174] on input "Licensed Electrician's Mailing Address: *" at bounding box center [455, 173] width 604 height 16
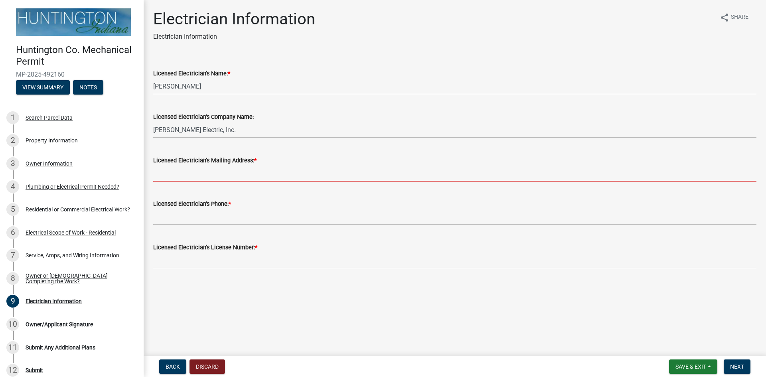
type input "[STREET_ADDRESS][PERSON_NAME]"
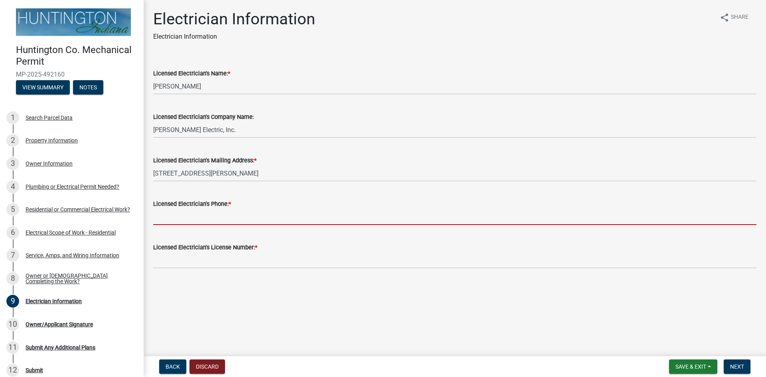
click at [236, 222] on input "Licensed Electrician's Phone: *" at bounding box center [455, 217] width 604 height 16
type input "2604829501"
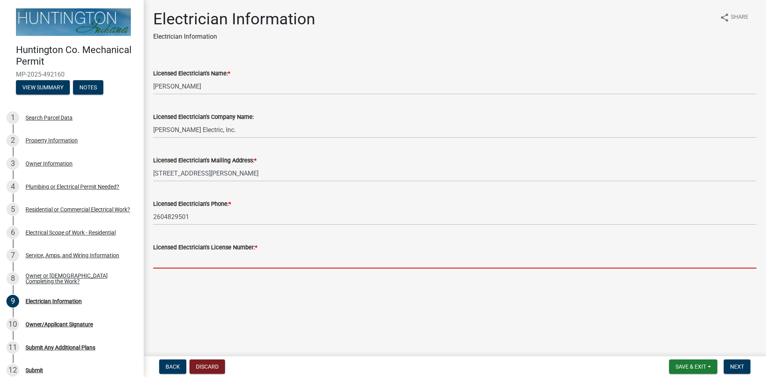
click at [228, 261] on input "Licensed Electrician's License Number: *" at bounding box center [455, 260] width 604 height 16
type input "25-027"
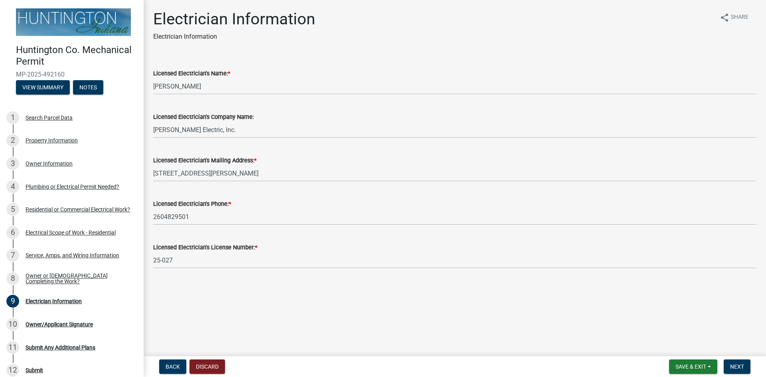
click at [353, 297] on main "Electrician Information Electrician Information share Share Licensed Electricia…" at bounding box center [455, 176] width 623 height 353
click at [739, 363] on button "Next" at bounding box center [737, 367] width 27 height 14
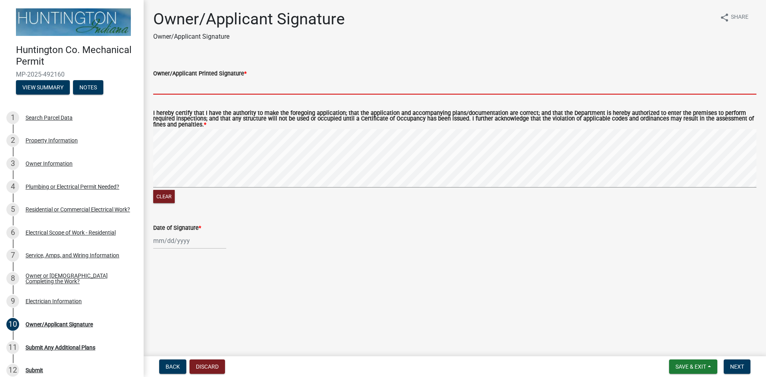
click at [219, 86] on input "Owner/Applicant Printed Signature *" at bounding box center [455, 86] width 604 height 16
type input "[PERSON_NAME]"
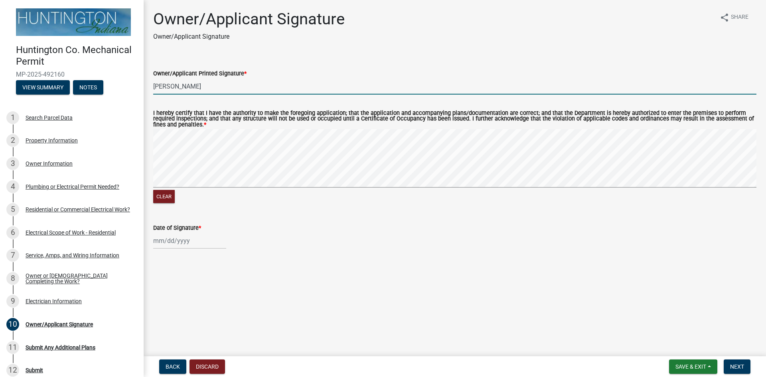
click at [177, 243] on div at bounding box center [189, 241] width 73 height 16
select select "10"
select select "2025"
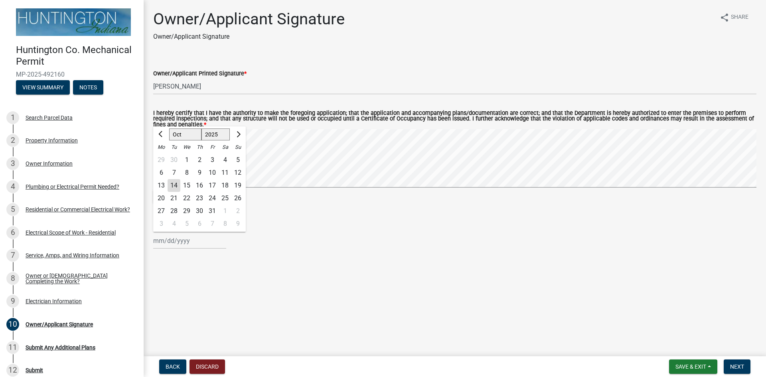
click at [176, 187] on div "14" at bounding box center [174, 185] width 13 height 13
type input "[DATE]"
click at [733, 364] on span "Next" at bounding box center [738, 367] width 14 height 6
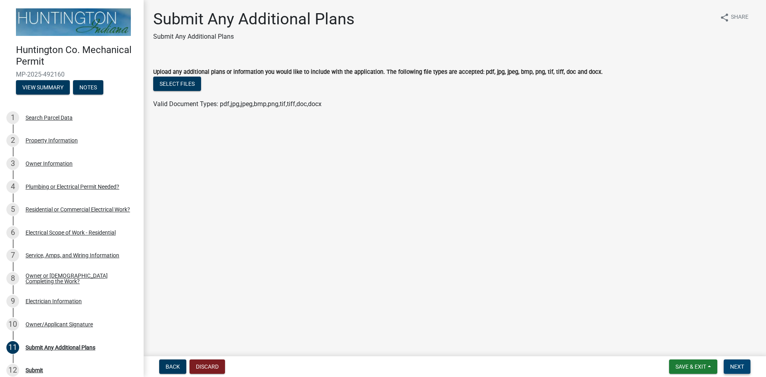
click at [746, 369] on button "Next" at bounding box center [737, 367] width 27 height 14
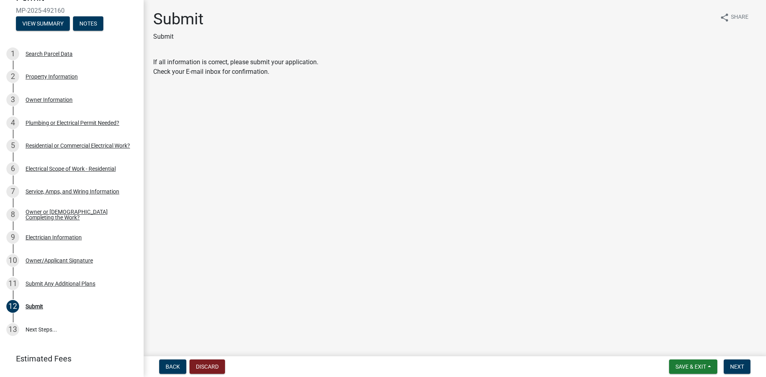
scroll to position [101, 0]
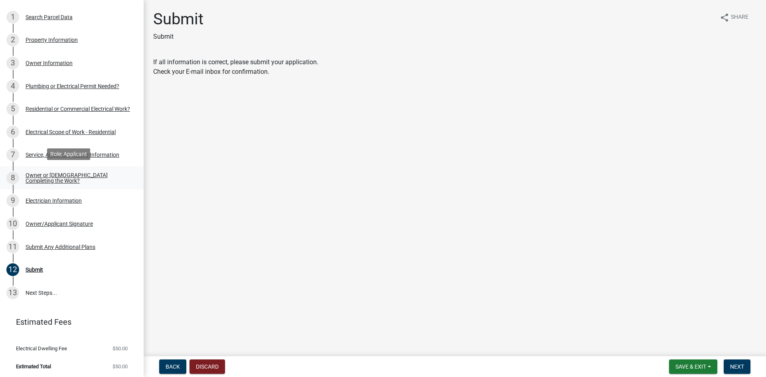
click at [53, 176] on div "Owner or [DEMOGRAPHIC_DATA] Completing the Work?" at bounding box center [78, 177] width 105 height 11
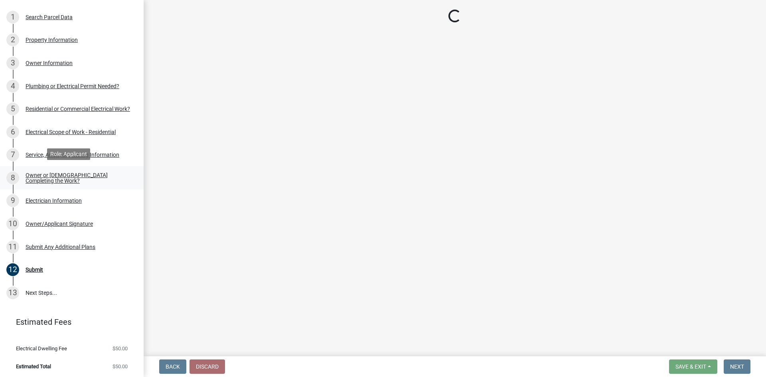
select select "408e0cf4-d53f-4268-b860-e8792218a171"
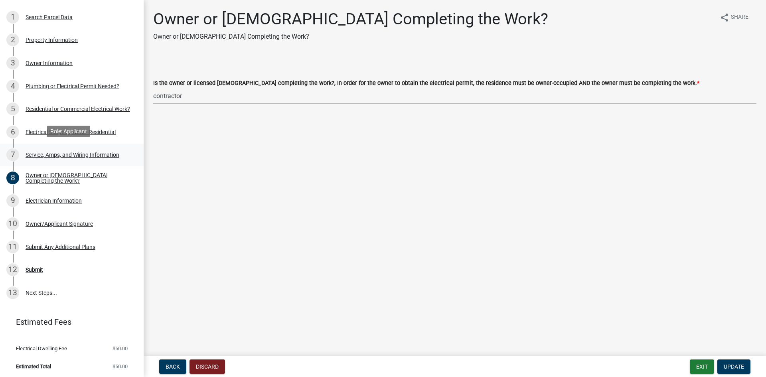
click at [58, 149] on div "7 Service, Amps, and Wiring Information" at bounding box center [68, 155] width 125 height 13
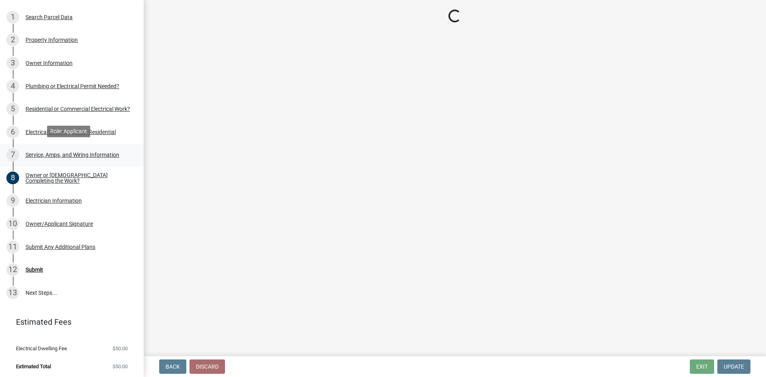
select select "93f45f8b-0008-4bc3-ad99-7edf3db31922"
select select "c367502c-c792-4ca6-b28c-e3bf444e9dd0"
select select "ae88532c-6f26-494f-9fbf-7b0ffd7225c9"
select select "52fa69e5-daca-4c9d-b8ea-25949d23d97a"
select select "c6a3201f-965c-4876-9a8c-42f1bc9bd610"
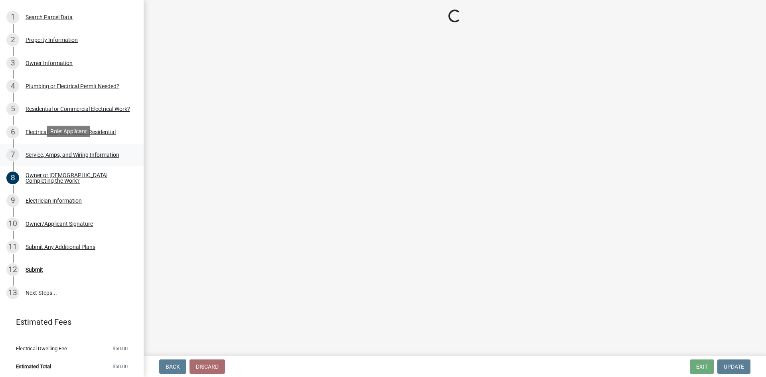
select select "5aeea631-e80a-4ba0-b39f-f5c26114ddfc"
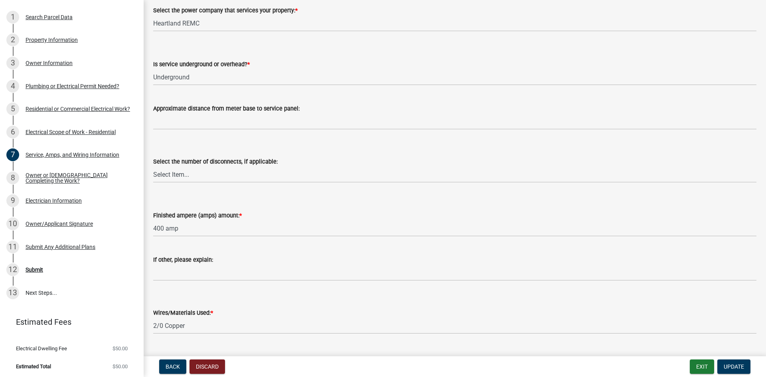
scroll to position [83, 0]
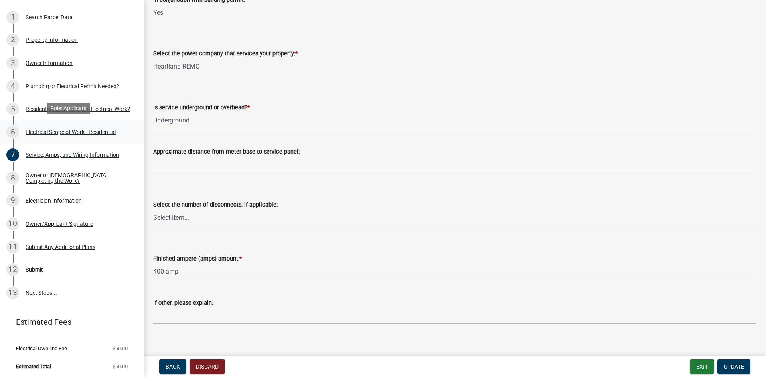
click at [101, 136] on div "6 Electrical Scope of Work - Residential" at bounding box center [68, 132] width 125 height 13
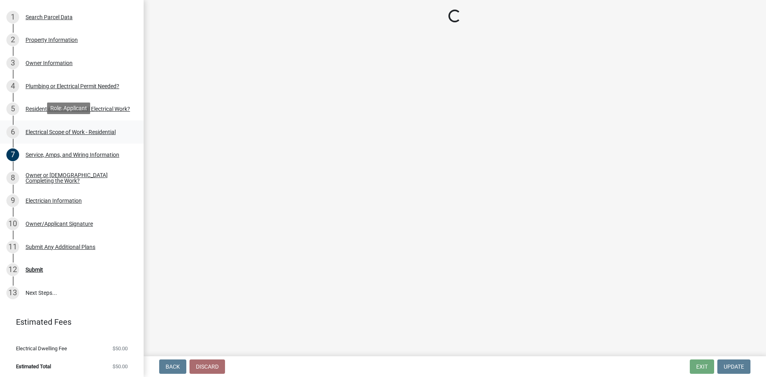
select select "dd42b304-1511-40dc-9ec0-60ca8e786daf"
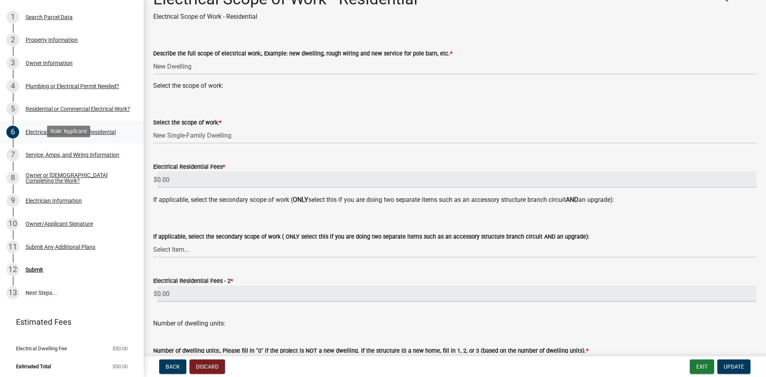
scroll to position [2, 0]
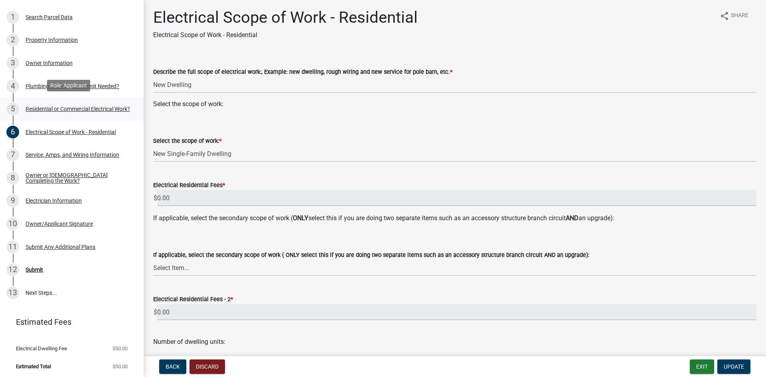
click at [109, 111] on div "Residential or Commercial Electrical Work?" at bounding box center [78, 109] width 105 height 6
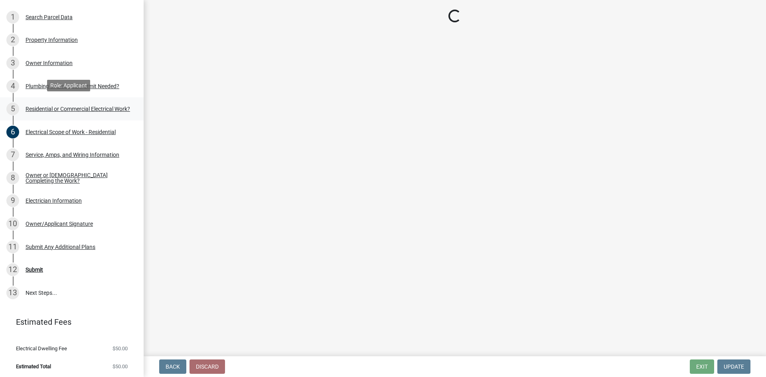
scroll to position [0, 0]
select select "3db72f89-ebf7-44a2-a43c-36ed77a05272"
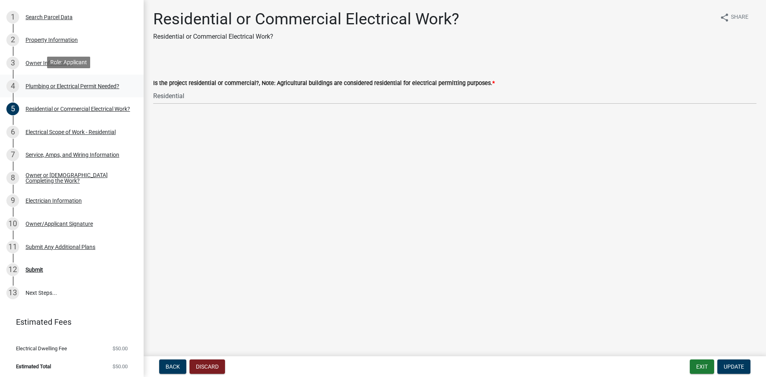
click at [67, 91] on link "4 Plumbing or Electrical Permit Needed?" at bounding box center [72, 86] width 144 height 23
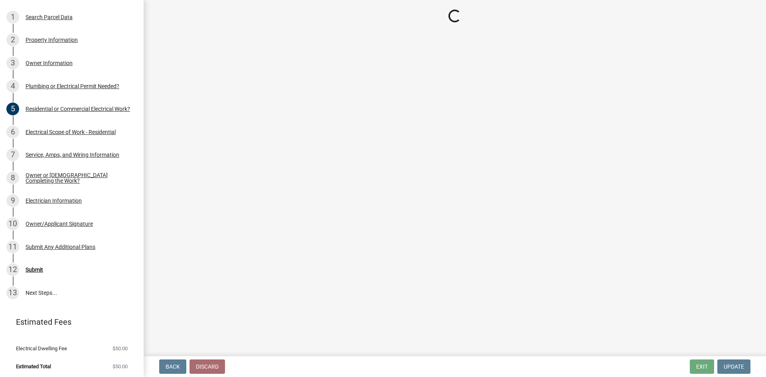
select select "82bdcc69-8734-43af-a4fa-e76f8d275e41"
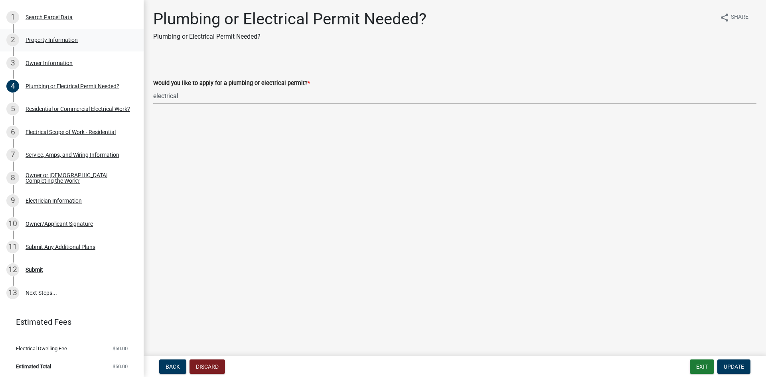
click at [52, 46] on link "2 Property Information" at bounding box center [72, 40] width 144 height 23
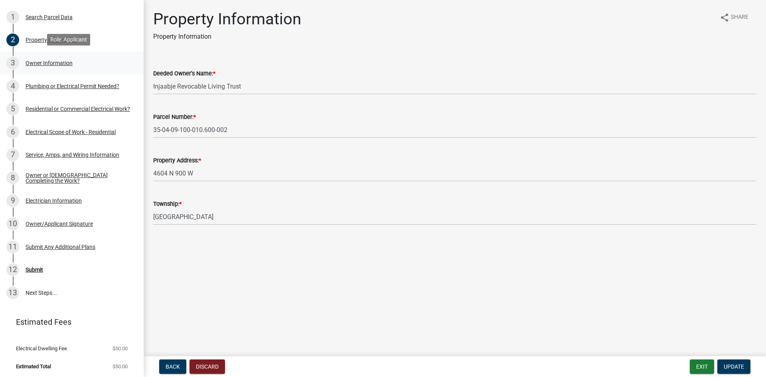
click at [67, 61] on div "Owner Information" at bounding box center [49, 63] width 47 height 6
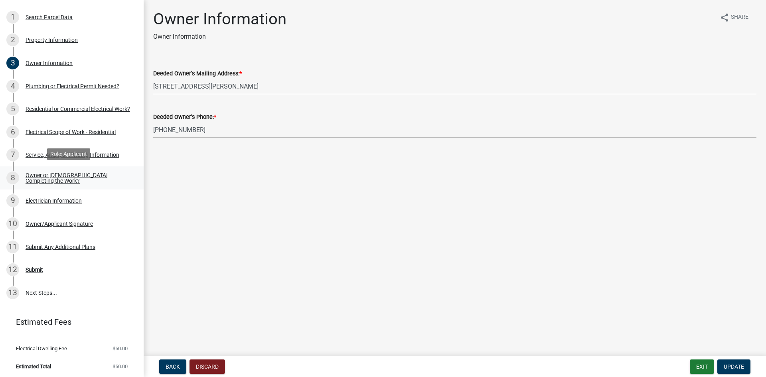
click at [83, 178] on div "Owner or [DEMOGRAPHIC_DATA] Completing the Work?" at bounding box center [78, 177] width 105 height 11
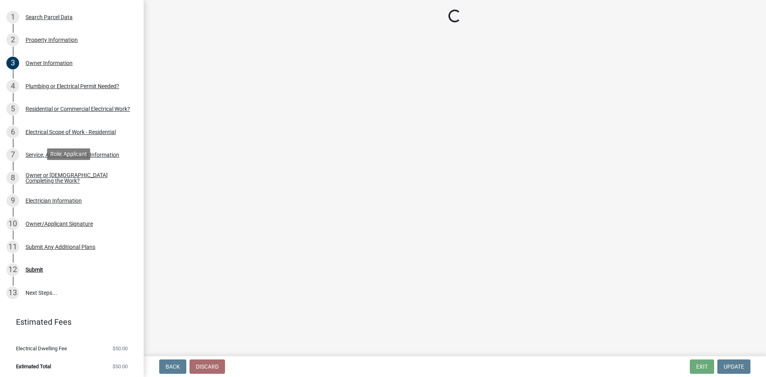
select select "408e0cf4-d53f-4268-b860-e8792218a171"
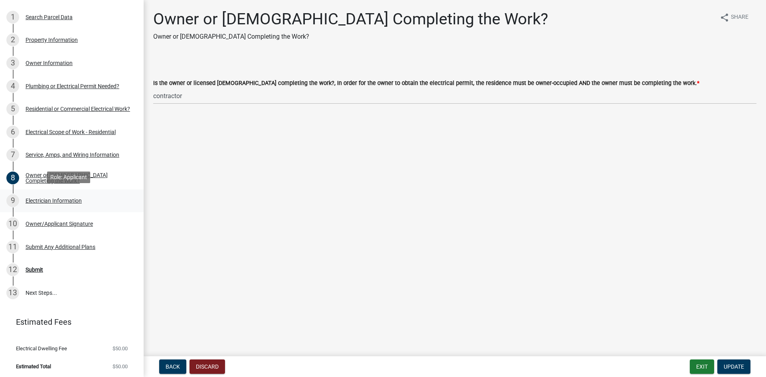
click at [61, 201] on div "Electrician Information" at bounding box center [54, 201] width 56 height 6
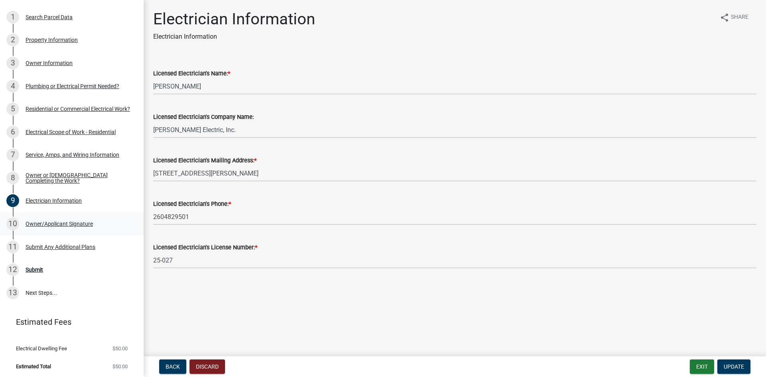
click at [61, 222] on div "Owner/Applicant Signature" at bounding box center [59, 224] width 67 height 6
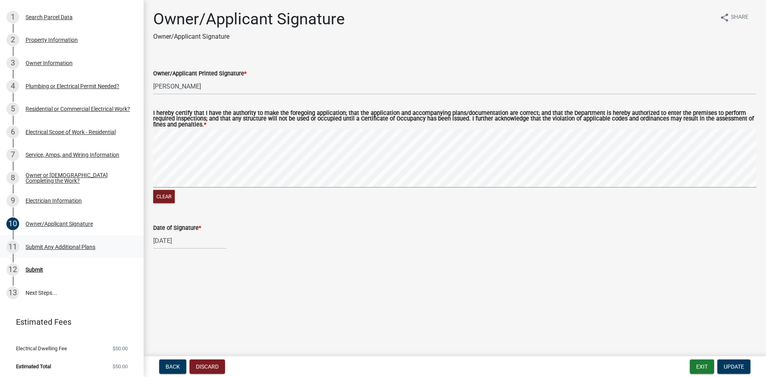
click at [61, 247] on div "Submit Any Additional Plans" at bounding box center [61, 247] width 70 height 6
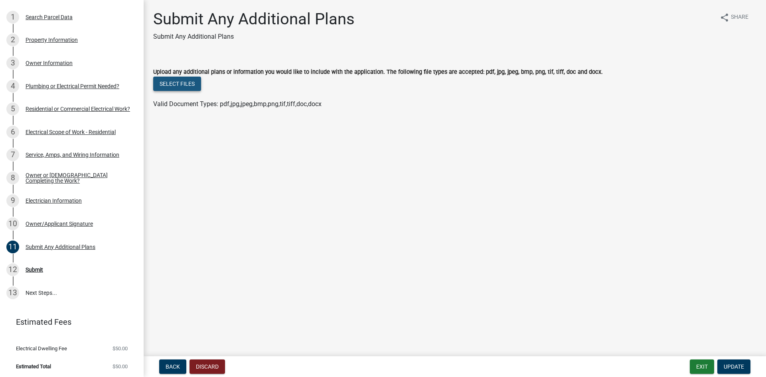
click at [192, 87] on button "Select files" at bounding box center [177, 84] width 48 height 14
click at [48, 273] on div "12 Submit" at bounding box center [68, 269] width 125 height 13
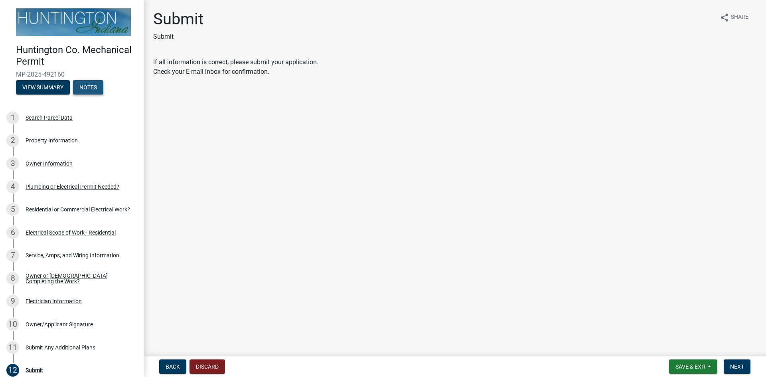
click at [93, 85] on button "Notes" at bounding box center [88, 87] width 30 height 14
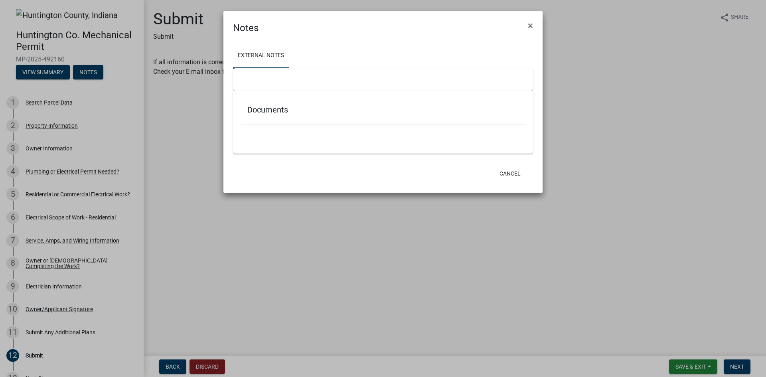
click at [280, 139] on ul at bounding box center [383, 136] width 284 height 6
click at [280, 79] on div at bounding box center [383, 79] width 300 height 22
click at [529, 26] on span "×" at bounding box center [530, 25] width 5 height 11
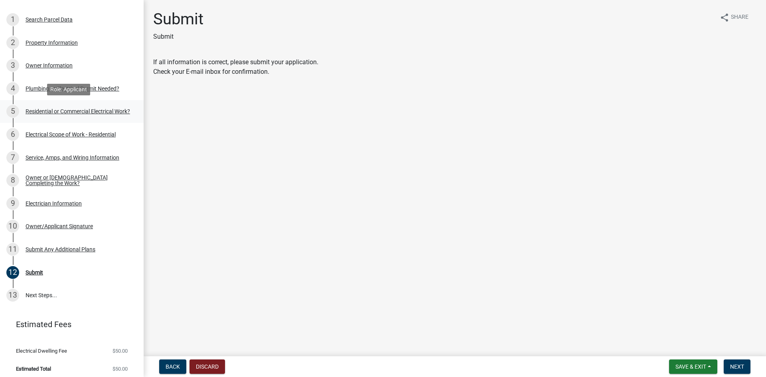
scroll to position [87, 0]
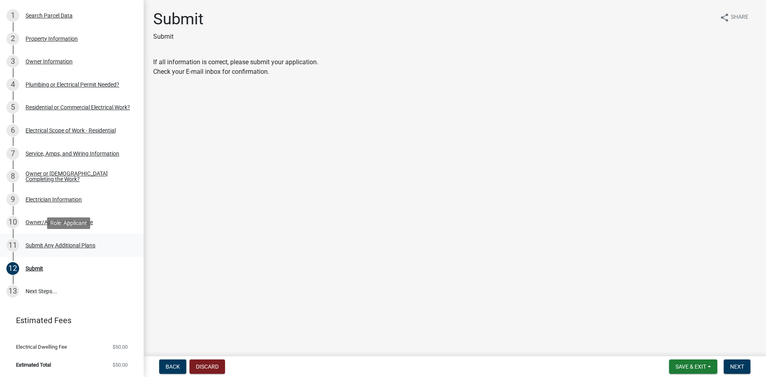
click at [77, 249] on div "11 Submit Any Additional Plans" at bounding box center [68, 245] width 125 height 13
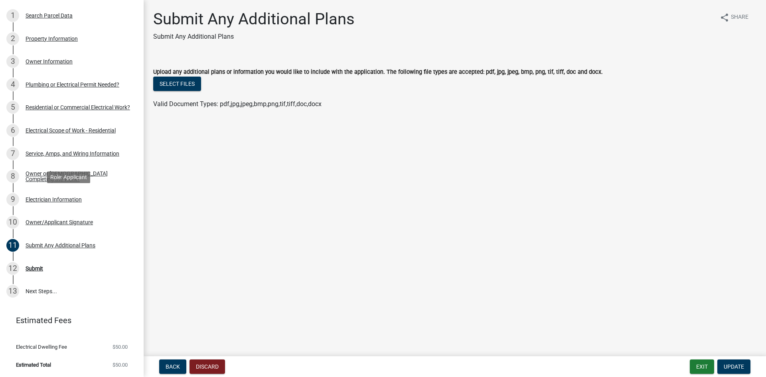
click at [63, 198] on div "Electrician Information" at bounding box center [54, 200] width 56 height 6
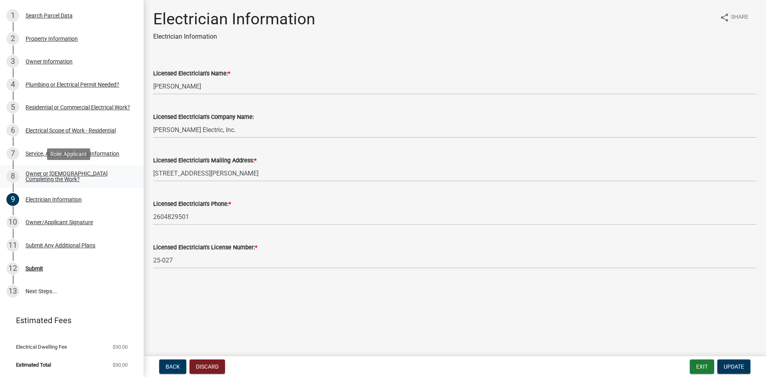
click at [98, 176] on div "Owner or [DEMOGRAPHIC_DATA] Completing the Work?" at bounding box center [78, 176] width 105 height 11
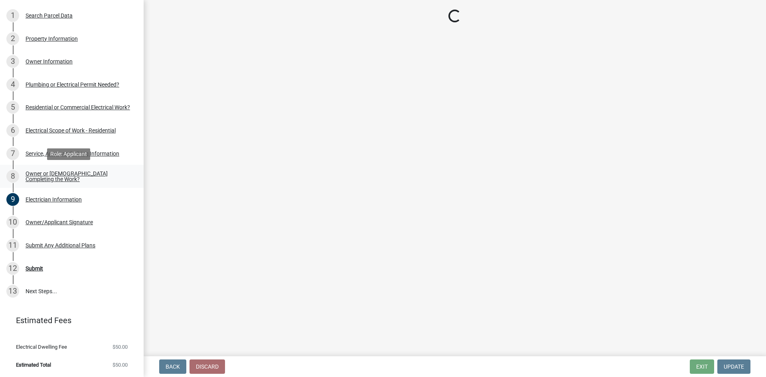
select select "408e0cf4-d53f-4268-b860-e8792218a171"
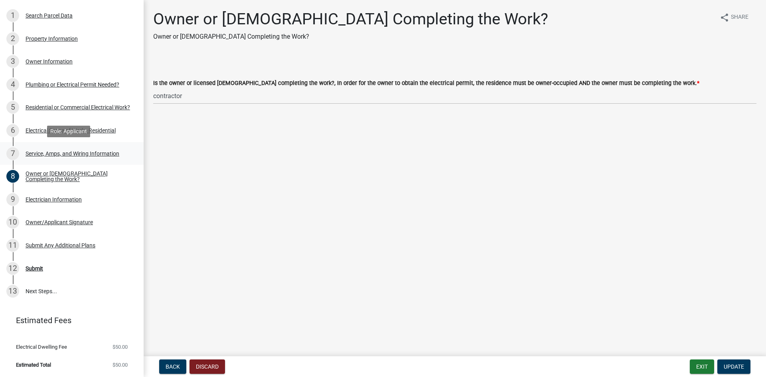
click at [26, 153] on div "Service, Amps, and Wiring Information" at bounding box center [73, 154] width 94 height 6
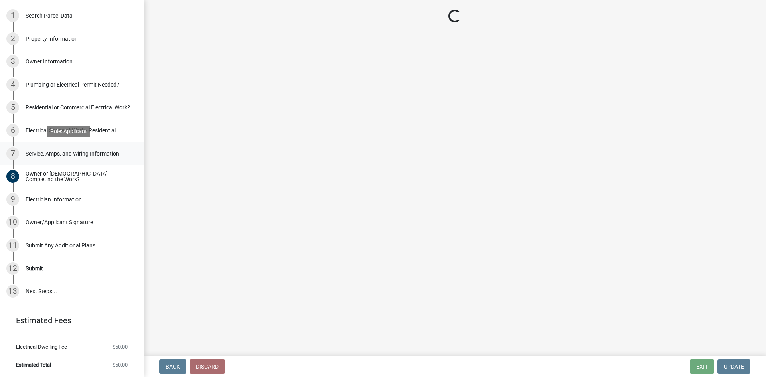
select select "93f45f8b-0008-4bc3-ad99-7edf3db31922"
select select "c367502c-c792-4ca6-b28c-e3bf444e9dd0"
select select "ae88532c-6f26-494f-9fbf-7b0ffd7225c9"
select select "52fa69e5-daca-4c9d-b8ea-25949d23d97a"
select select "c6a3201f-965c-4876-9a8c-42f1bc9bd610"
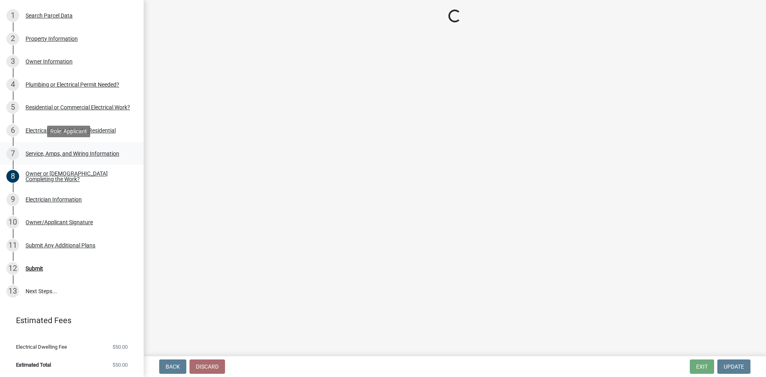
select select "5aeea631-e80a-4ba0-b39f-f5c26114ddfc"
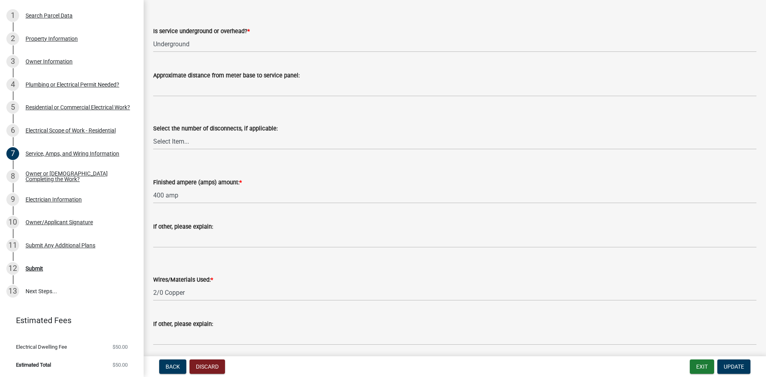
scroll to position [243, 0]
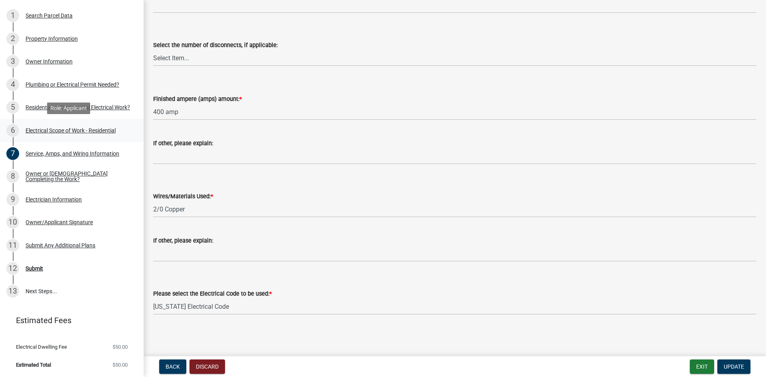
click at [91, 129] on div "Electrical Scope of Work - Residential" at bounding box center [71, 131] width 90 height 6
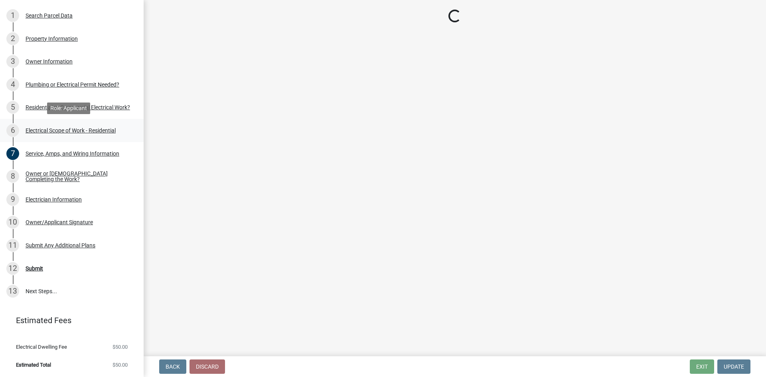
select select "dd42b304-1511-40dc-9ec0-60ca8e786daf"
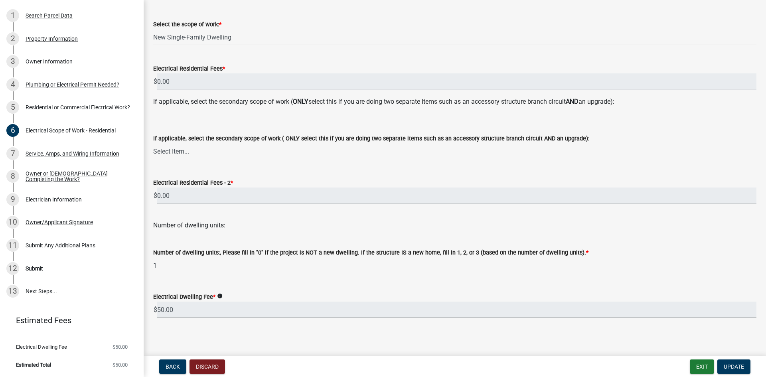
scroll to position [121, 0]
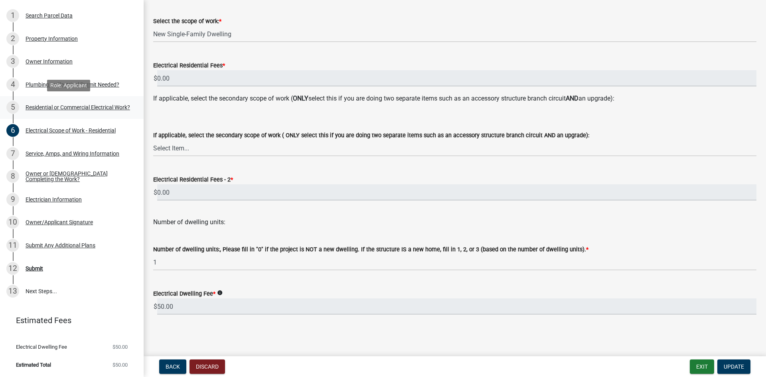
click at [47, 107] on div "Residential or Commercial Electrical Work?" at bounding box center [78, 108] width 105 height 6
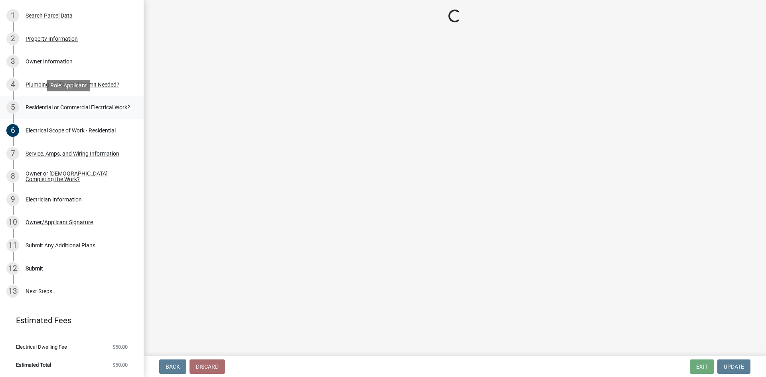
scroll to position [0, 0]
select select "3db72f89-ebf7-44a2-a43c-36ed77a05272"
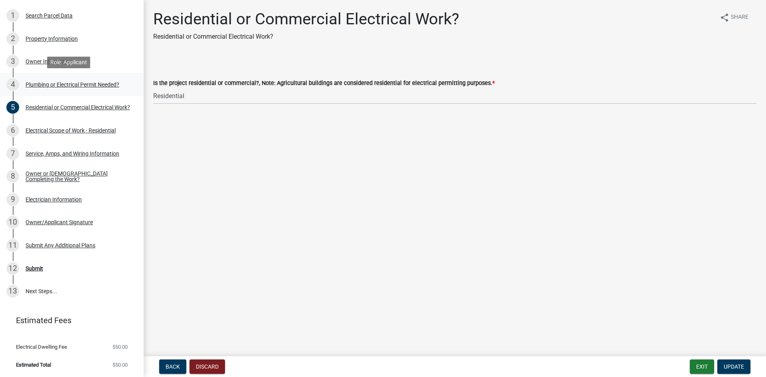
click at [54, 86] on div "Plumbing or Electrical Permit Needed?" at bounding box center [73, 85] width 94 height 6
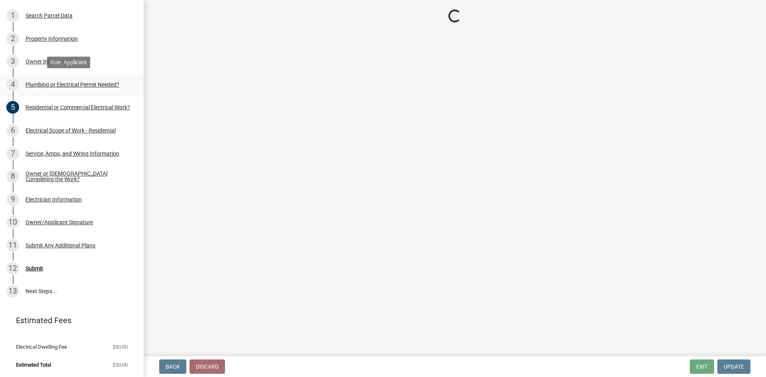
select select "82bdcc69-8734-43af-a4fa-e76f8d275e41"
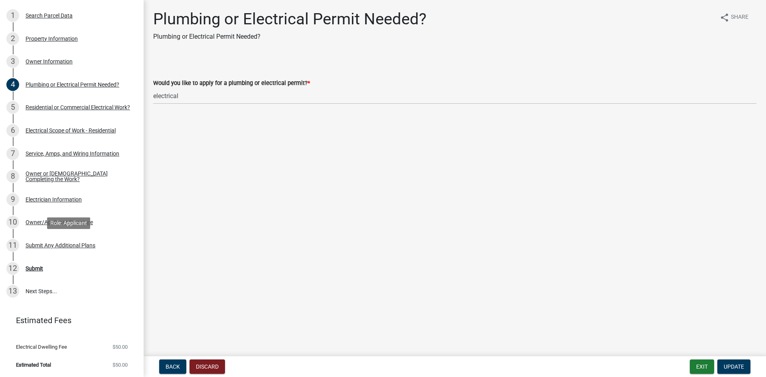
click at [55, 248] on div "Submit Any Additional Plans" at bounding box center [61, 246] width 70 height 6
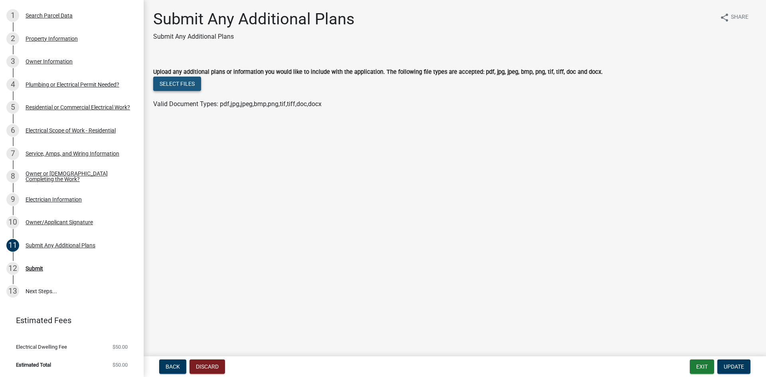
click at [192, 87] on button "Select files" at bounding box center [177, 84] width 48 height 14
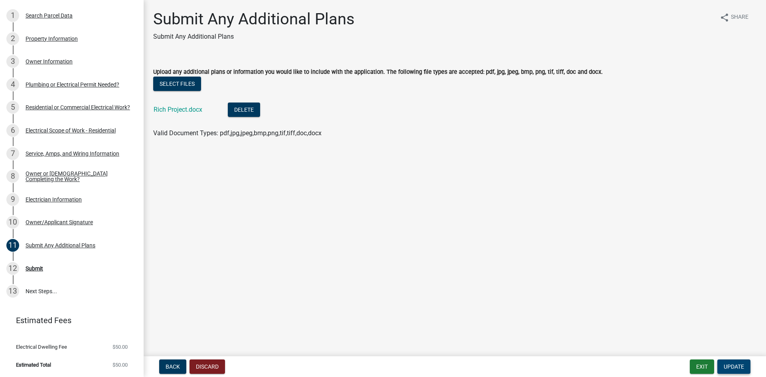
click at [735, 363] on button "Update" at bounding box center [734, 367] width 33 height 14
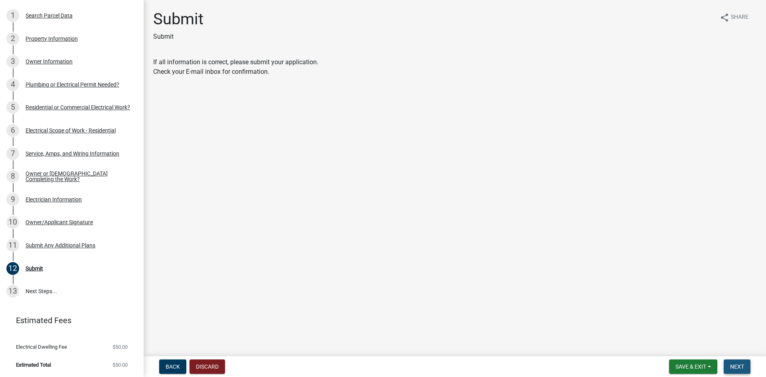
click at [743, 371] on button "Next" at bounding box center [737, 367] width 27 height 14
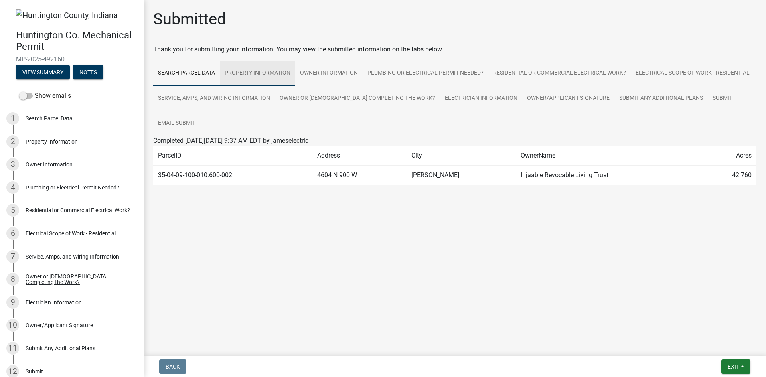
click at [261, 70] on link "Property Information" at bounding box center [257, 74] width 75 height 26
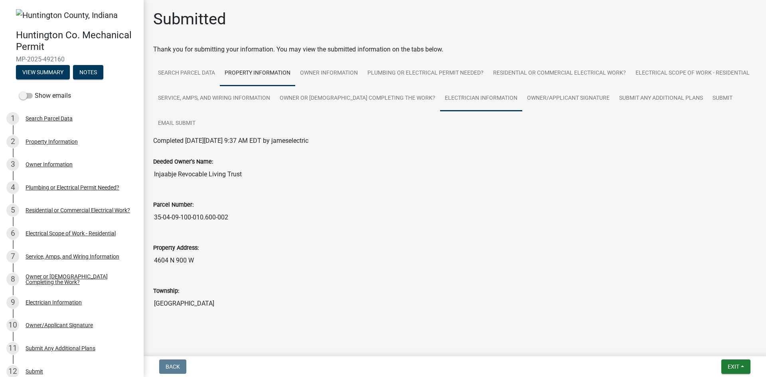
click at [523, 92] on link "Electrician Information" at bounding box center [481, 99] width 82 height 26
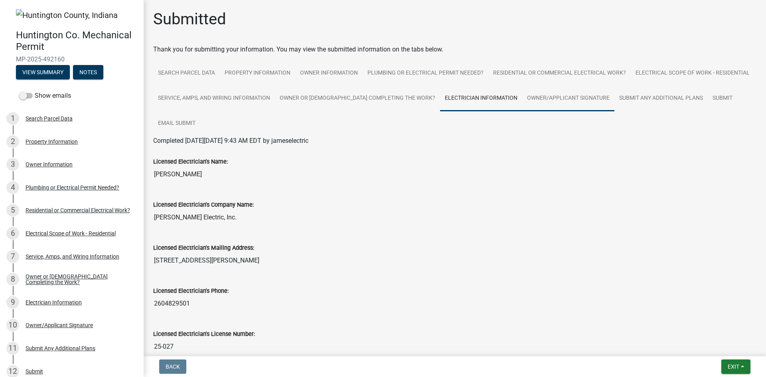
click at [615, 94] on link "Owner/Applicant Signature" at bounding box center [569, 99] width 92 height 26
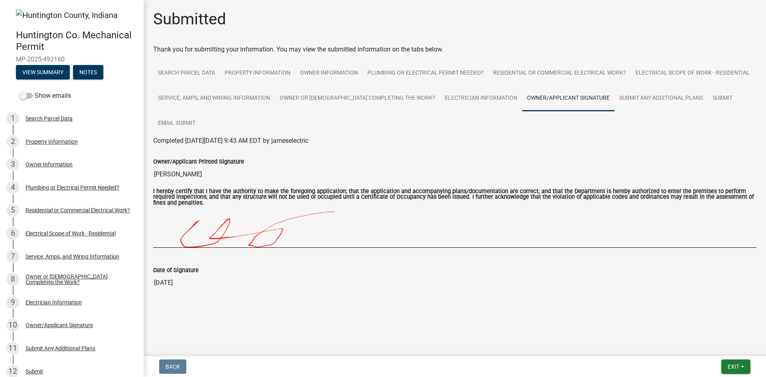
click at [523, 100] on link "Owner/Applicant Signature" at bounding box center [569, 99] width 92 height 26
click at [454, 96] on link "Electrician Information" at bounding box center [481, 99] width 82 height 26
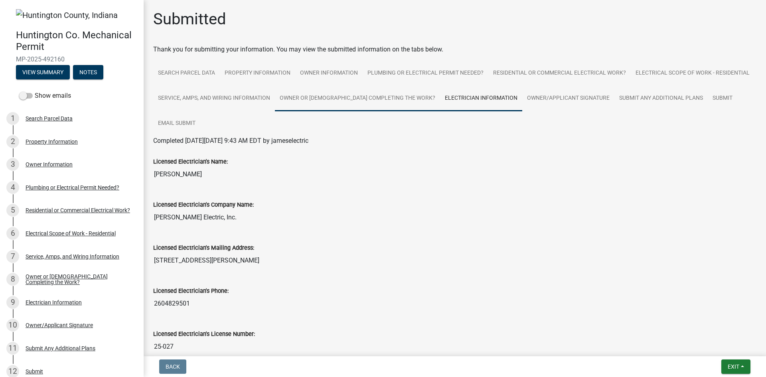
click at [405, 92] on link "Owner or [DEMOGRAPHIC_DATA] Completing the Work?" at bounding box center [357, 99] width 165 height 26
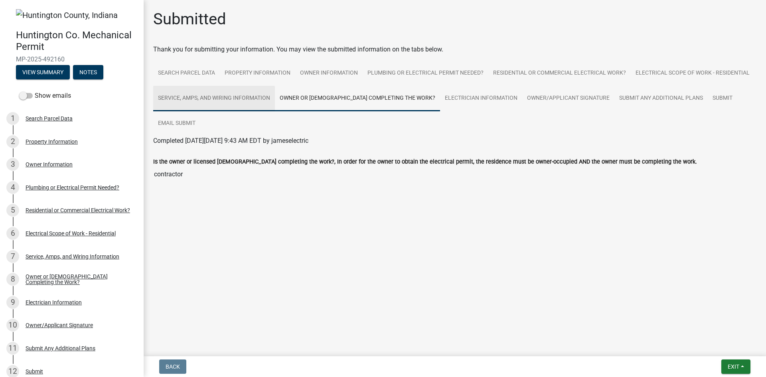
click at [238, 89] on link "Service, Amps, and Wiring Information" at bounding box center [214, 99] width 122 height 26
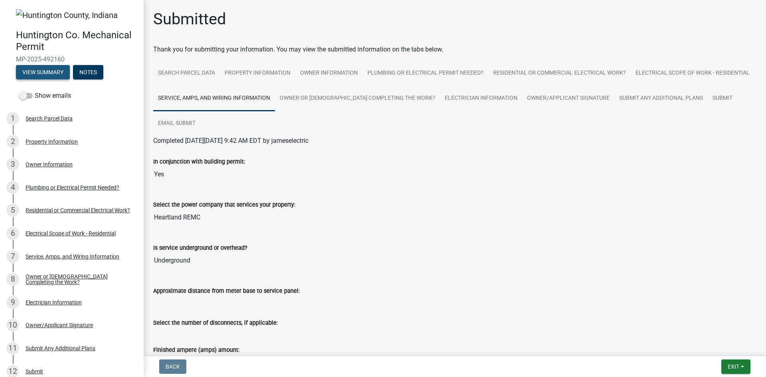
click at [52, 73] on button "View Summary" at bounding box center [43, 72] width 54 height 14
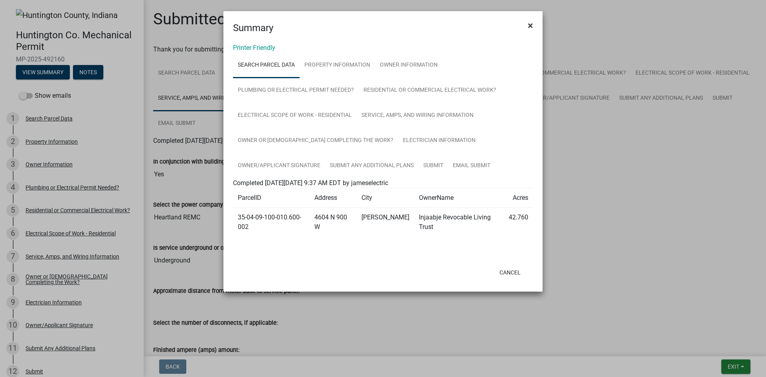
click at [537, 23] on button "×" at bounding box center [531, 25] width 18 height 22
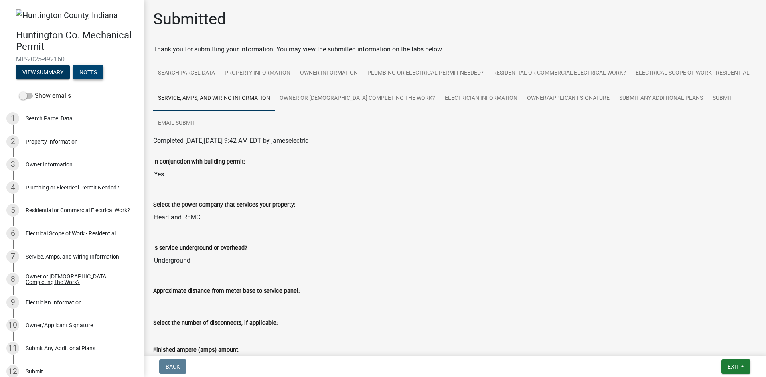
click at [87, 74] on button "Notes" at bounding box center [88, 72] width 30 height 14
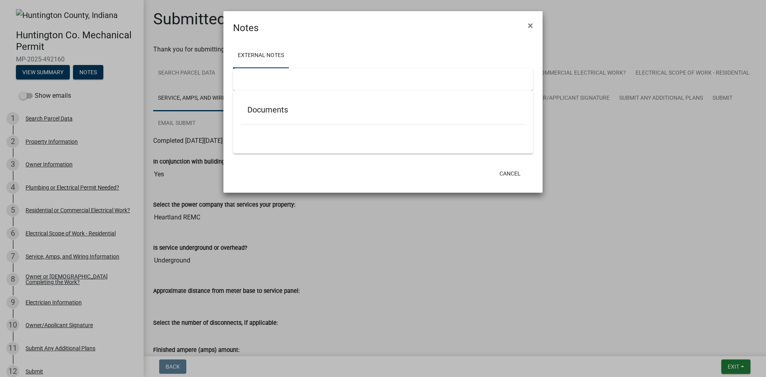
click at [289, 113] on h5 "Documents" at bounding box center [383, 110] width 271 height 10
click at [263, 50] on link "External Notes" at bounding box center [261, 56] width 56 height 26
click at [285, 75] on div at bounding box center [383, 79] width 300 height 22
click at [532, 23] on span "×" at bounding box center [530, 25] width 5 height 11
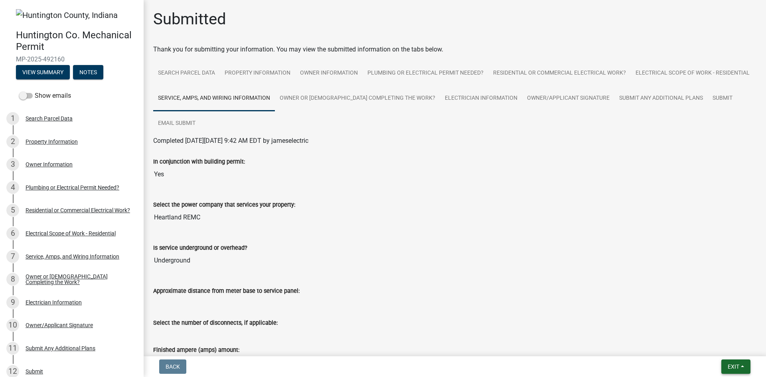
click at [736, 364] on span "Exit" at bounding box center [734, 367] width 12 height 6
click at [716, 345] on button "Save & Exit" at bounding box center [719, 346] width 64 height 19
